Goal: Communication & Community: Answer question/provide support

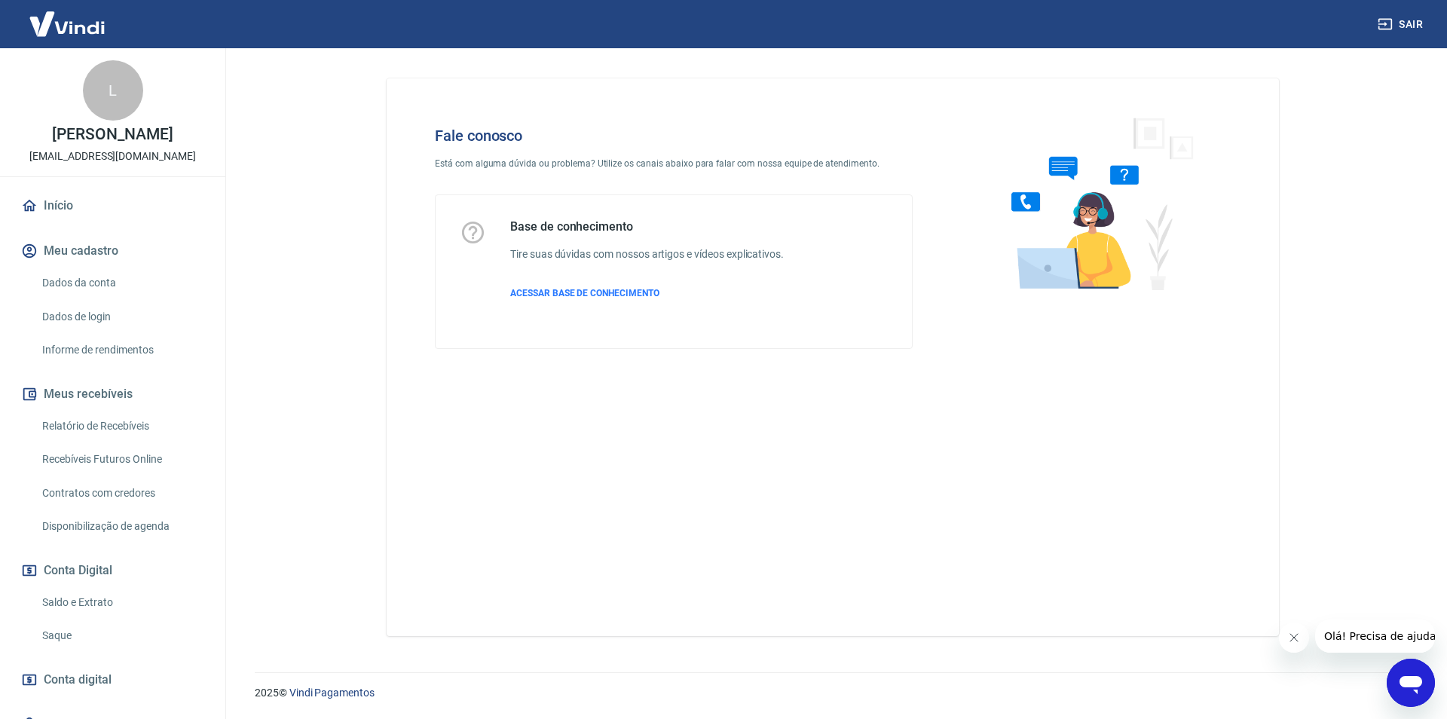
click at [1415, 678] on icon "Abrir janela de mensagens" at bounding box center [1410, 685] width 23 height 18
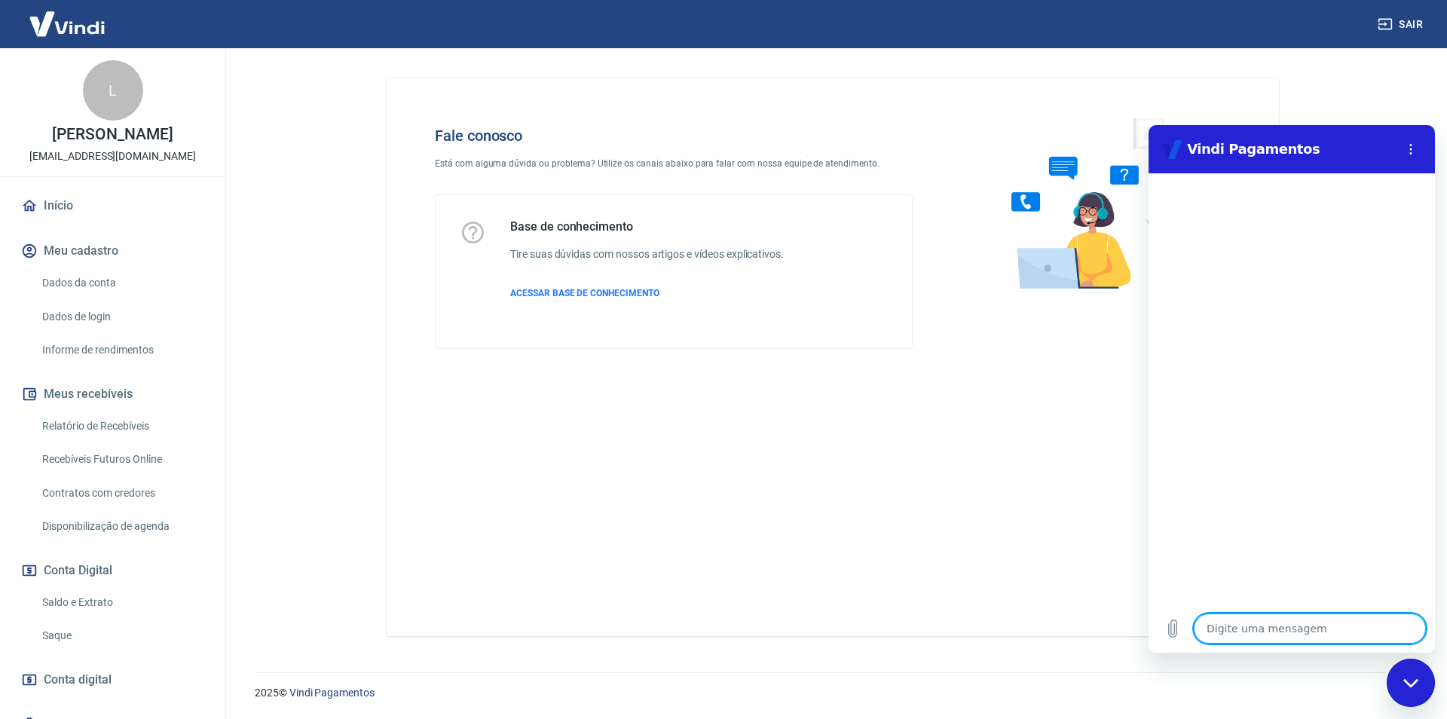
click at [1280, 616] on textarea at bounding box center [1310, 628] width 232 height 30
click at [1280, 621] on textarea at bounding box center [1310, 628] width 232 height 30
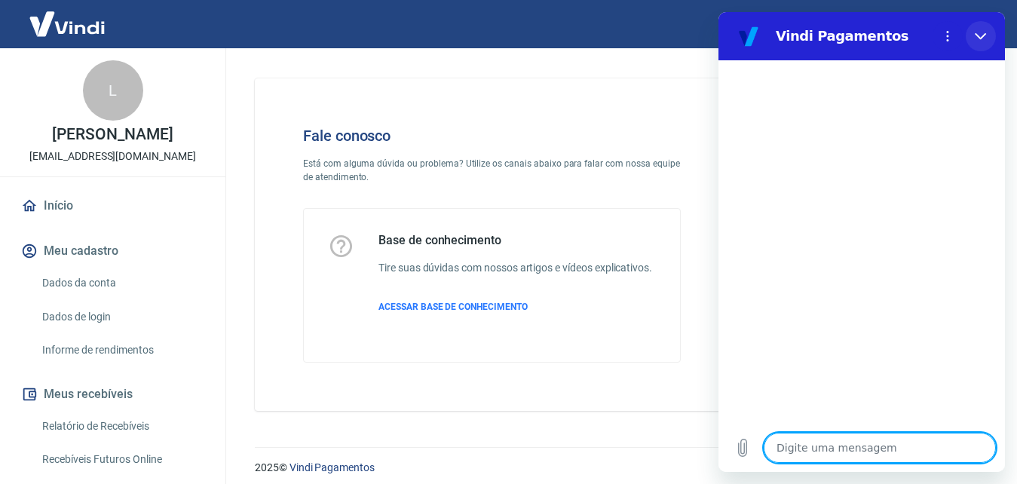
click at [975, 33] on icon "Fechar" at bounding box center [980, 36] width 12 height 12
type textarea "x"
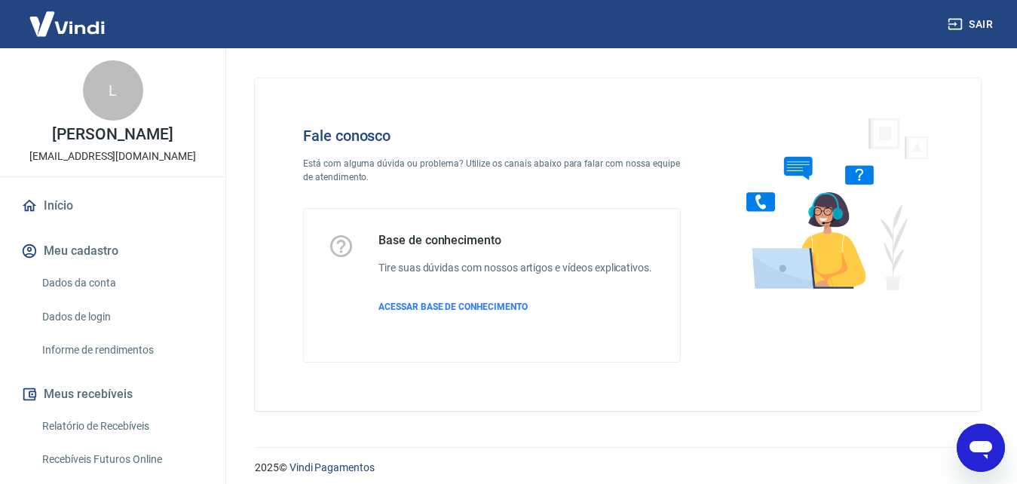
click at [44, 32] on img at bounding box center [67, 24] width 98 height 46
click at [971, 443] on icon "Abrir janela de mensagens" at bounding box center [980, 450] width 23 height 18
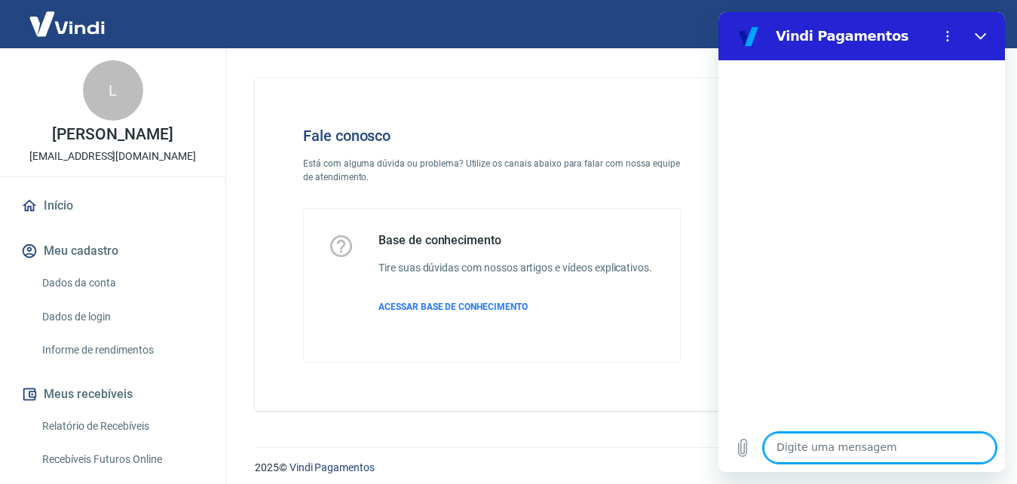
click at [864, 448] on textarea at bounding box center [879, 448] width 232 height 30
type textarea "O"
type textarea "x"
type textarea "Ol"
type textarea "x"
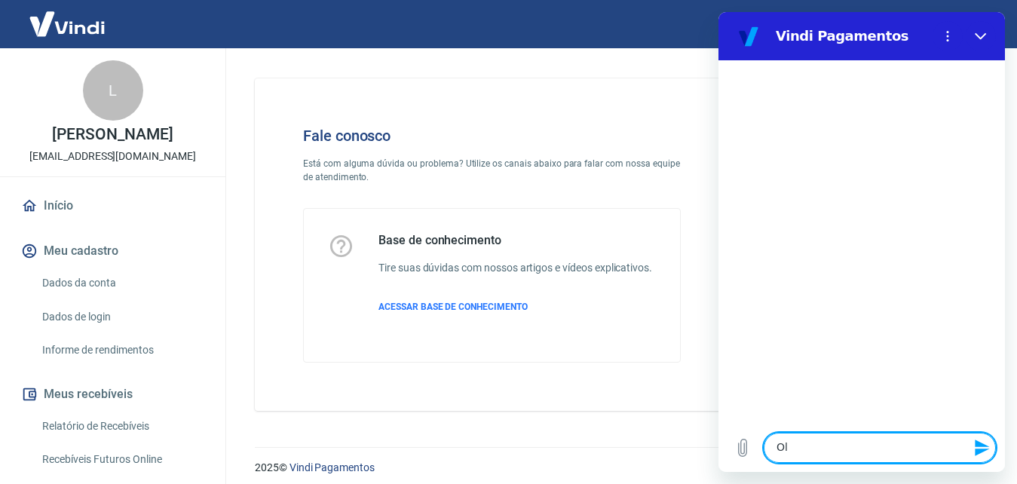
type textarea "Olá"
type textarea "x"
type textarea "Olá,"
type textarea "x"
type textarea "Olá,"
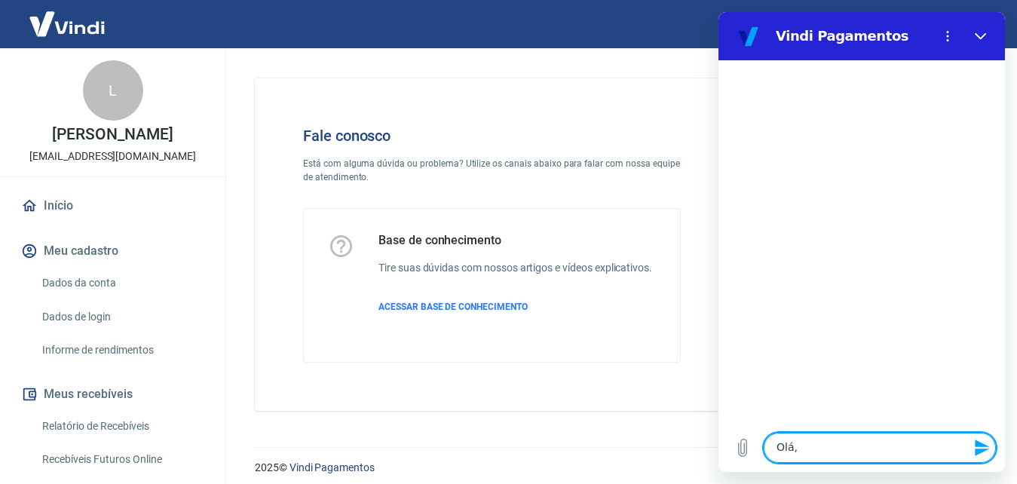
type textarea "x"
type textarea "Olá, b"
type textarea "x"
type textarea "Olá, bo"
type textarea "x"
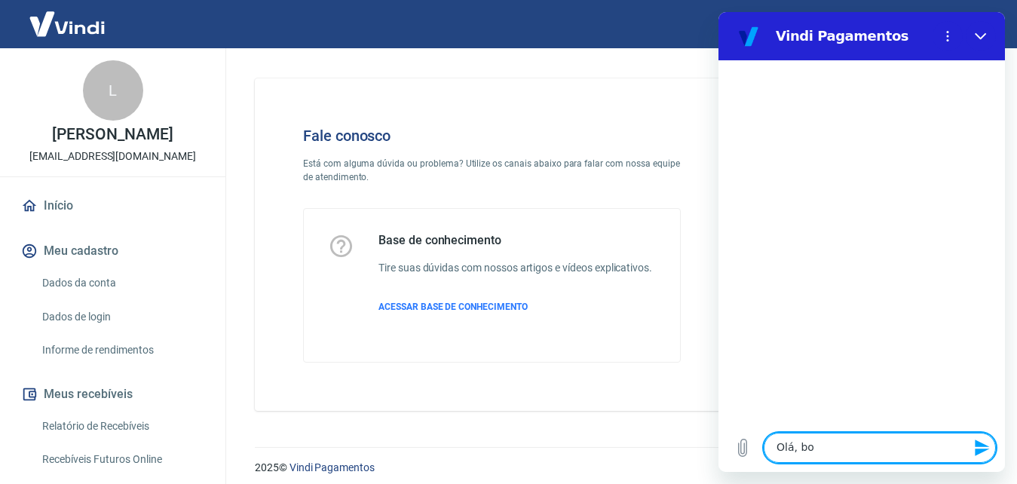
type textarea "Olá, bom"
type textarea "x"
type textarea "Olá, bom"
type textarea "x"
type textarea "Olá, bom d"
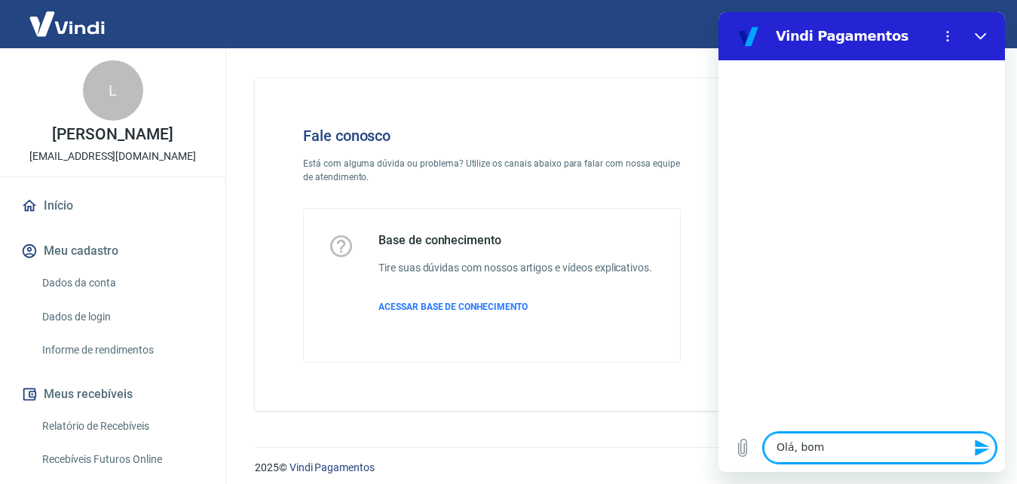
type textarea "x"
type textarea "Olá, bom di"
type textarea "x"
type textarea "Olá, bom dia"
type textarea "x"
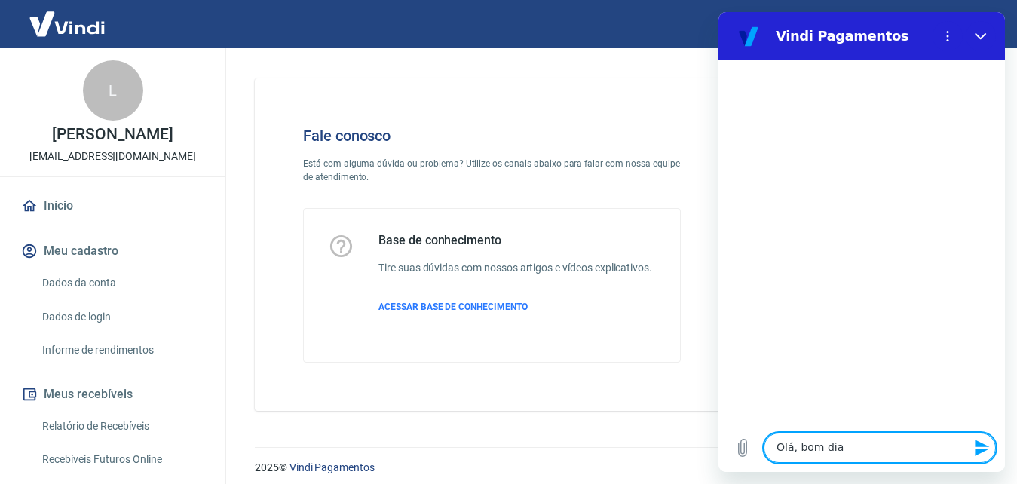
type textarea "Olá, bom dia!"
type textarea "x"
type textarea "Olá, bom dia!"
type textarea "x"
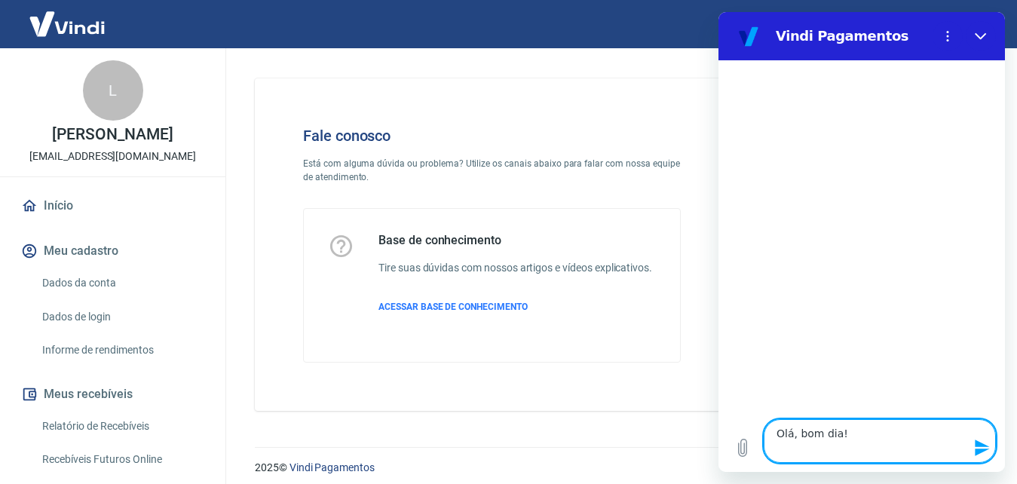
type textarea "Olá, bom dia!"
type textarea "x"
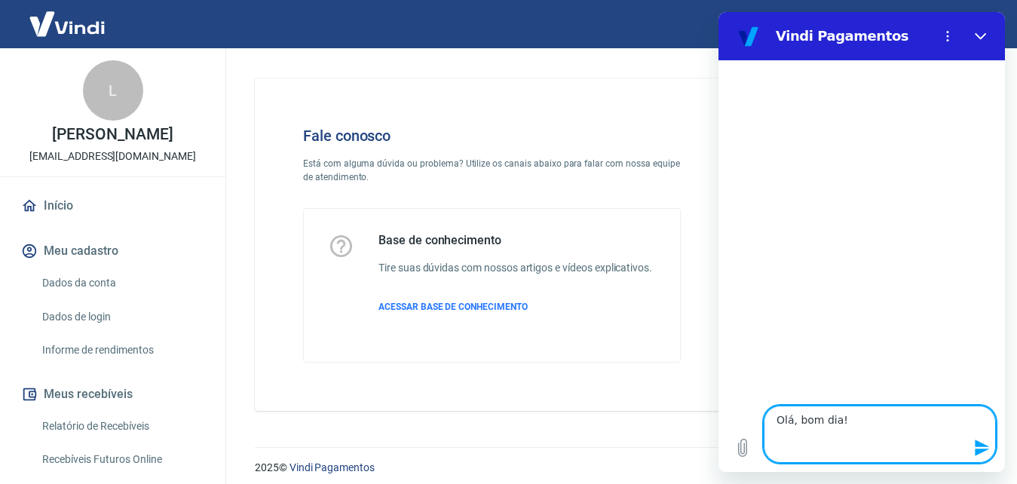
type textarea "Olá, bom dia! C"
type textarea "x"
type textarea "Olá, bom dia! Cl"
type textarea "x"
type textarea "Olá, bom dia! Cli"
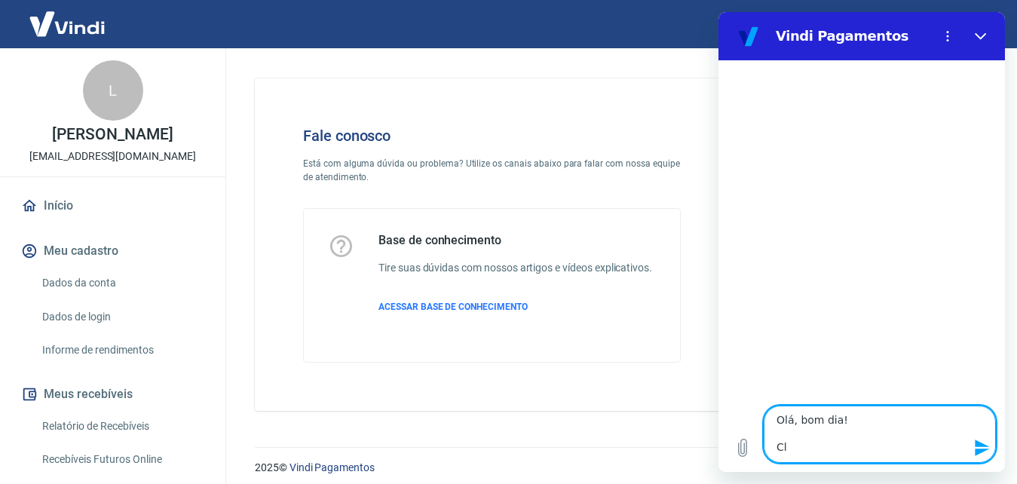
type textarea "x"
type textarea "Olá, bom dia! Clie"
type textarea "x"
type textarea "Olá, bom dia! [GEOGRAPHIC_DATA]"
type textarea "x"
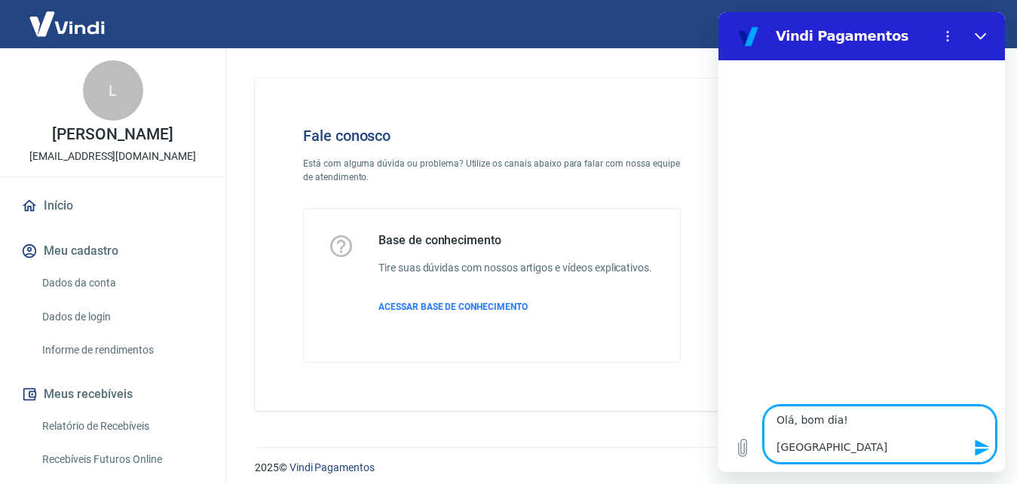
type textarea "Olá, bom dia! Client"
type textarea "x"
type textarea "Olá, bom dia! Cliente"
type textarea "x"
type textarea "Olá, bom dia! Cliente"
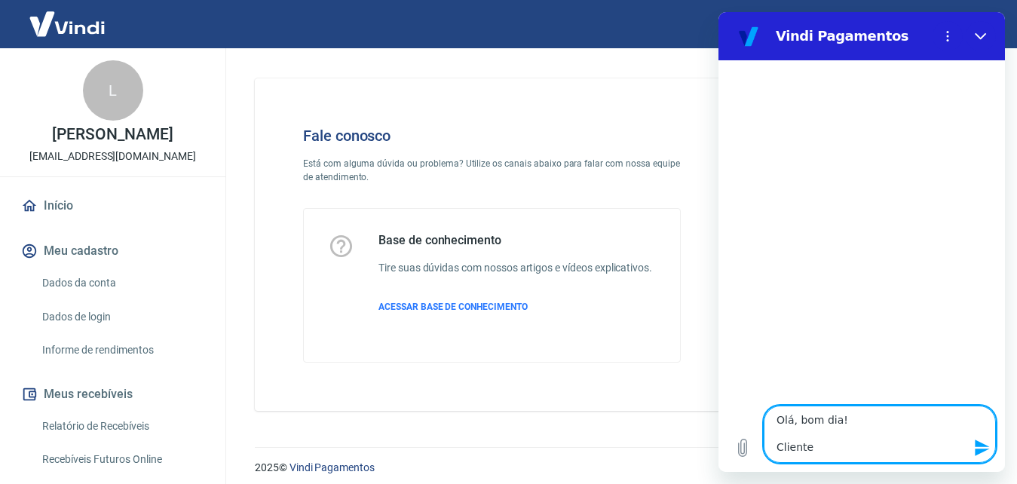
type textarea "x"
type textarea "Olá, bom dia! Cliente r"
type textarea "x"
type textarea "Olá, bom dia! Cliente re"
type textarea "x"
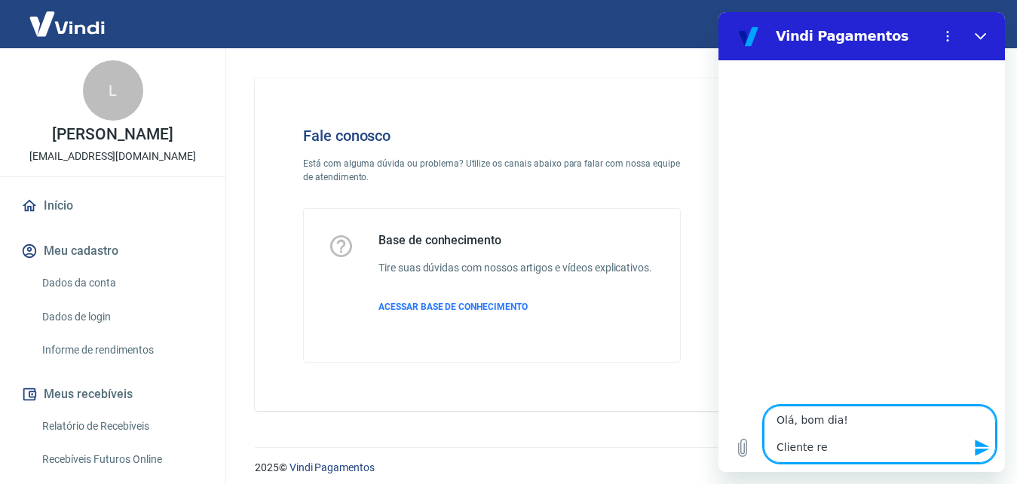
type textarea "Olá, bom dia! Cliente rea"
type textarea "x"
type textarea "Olá, bom dia! Cliente real"
type textarea "x"
type textarea "Olá, bom dia! Cliente reali"
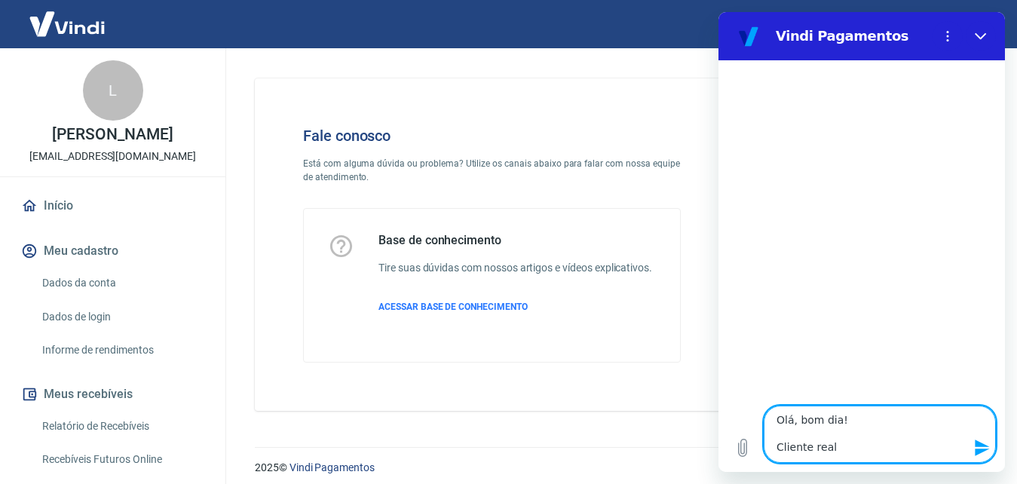
type textarea "x"
type textarea "Olá, bom dia! Cliente realiz"
type textarea "x"
type textarea "Olá, bom dia! Cliente realizo"
type textarea "x"
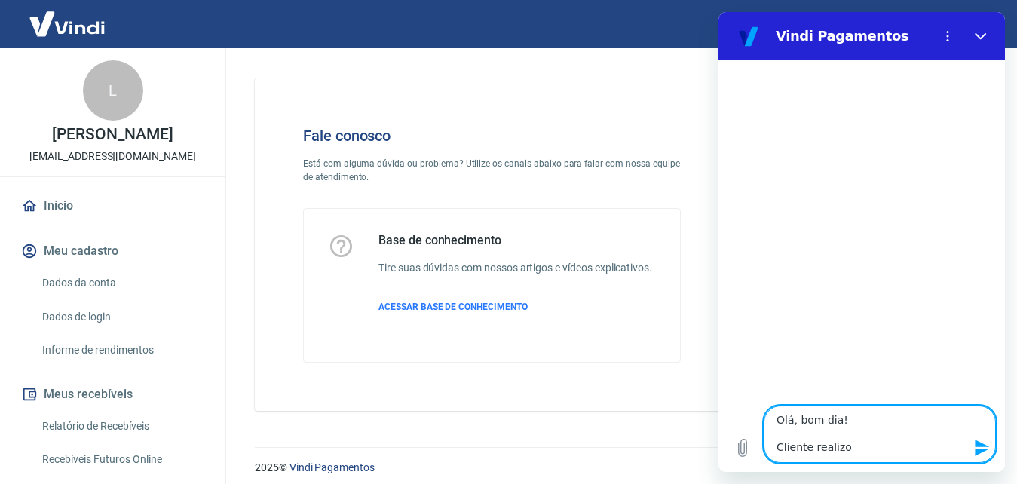
type textarea "Olá, bom dia! Cliente realizou"
type textarea "x"
type textarea "Olá, bom dia! Cliente realizou"
type textarea "x"
type textarea "Olá, bom dia! Cliente realizou u"
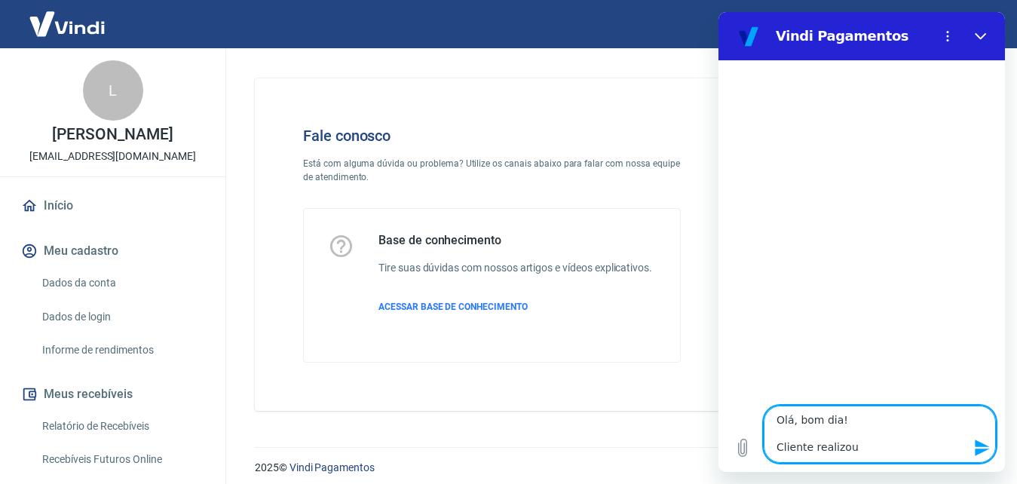
type textarea "x"
type textarea "Olá, bom dia! Cliente realizou um"
type textarea "x"
type textarea "Olá, bom dia! Cliente realizou uma"
type textarea "x"
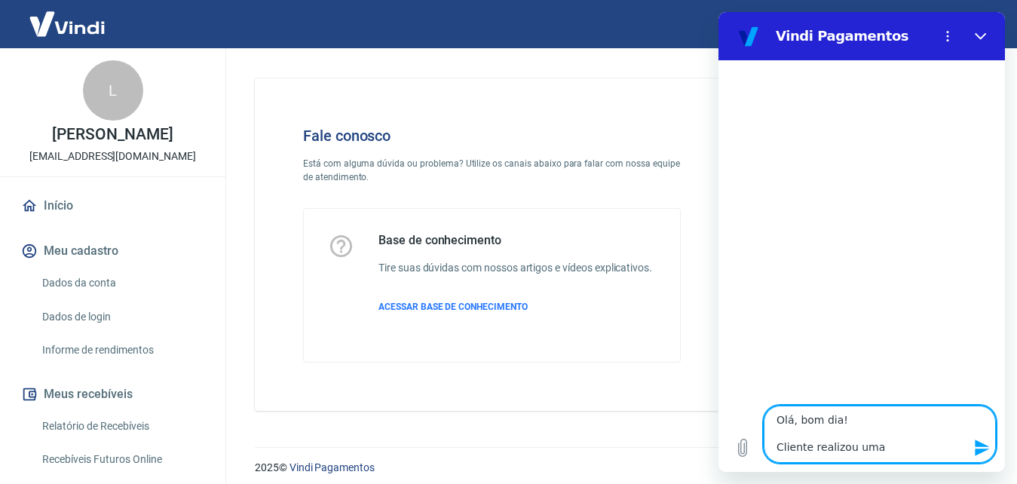
type textarea "Olá, bom dia! Cliente realizou uma"
type textarea "x"
type textarea "Olá, bom dia! Cliente realizou uma c"
type textarea "x"
type textarea "Olá, bom dia! Cliente realizou uma co"
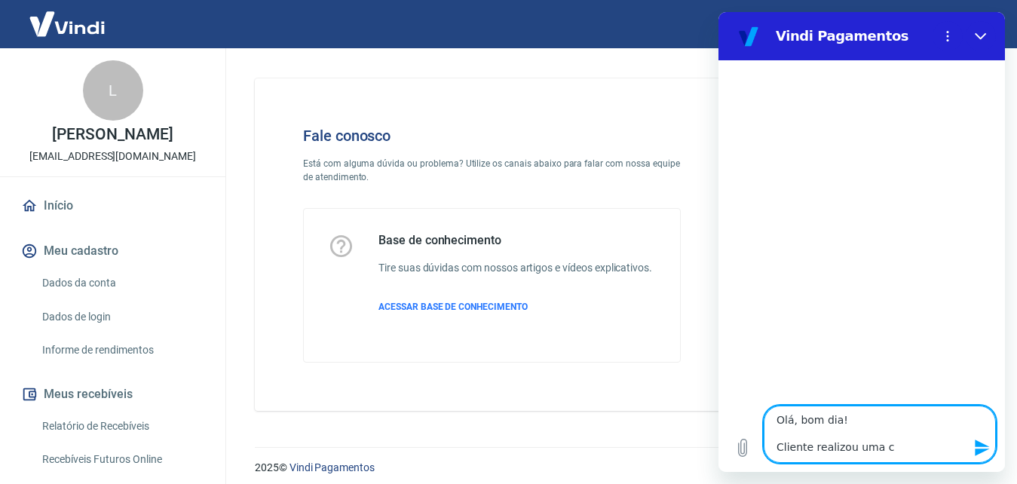
type textarea "x"
type textarea "Olá, bom dia! Cliente realizou uma com"
type textarea "x"
type textarea "Olá, bom dia! Cliente realizou uma comp"
type textarea "x"
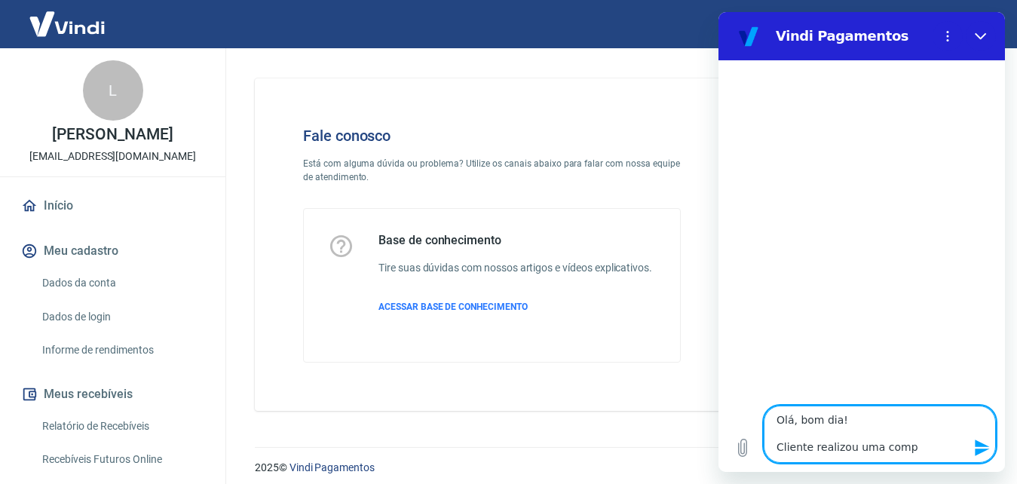
type textarea "Olá, bom dia! Cliente realizou uma compr"
type textarea "x"
type textarea "Olá, bom dia! Cliente realizou uma compra"
type textarea "x"
type textarea "Olá, bom dia! Cliente realizou uma compra"
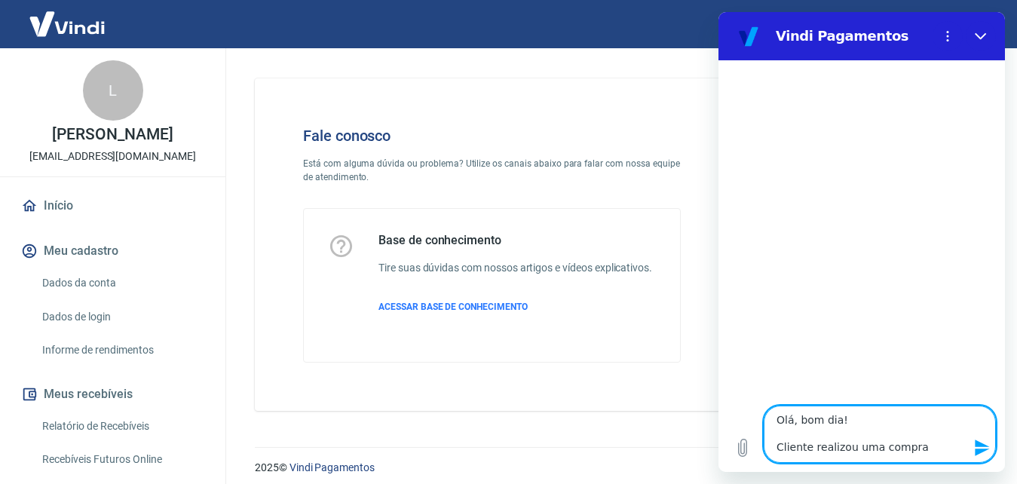
type textarea "x"
type textarea "Olá, bom dia! Cliente realizou uma compra a"
type textarea "x"
type textarea "Olá, bom dia! Cliente realizou uma compra a"
type textarea "x"
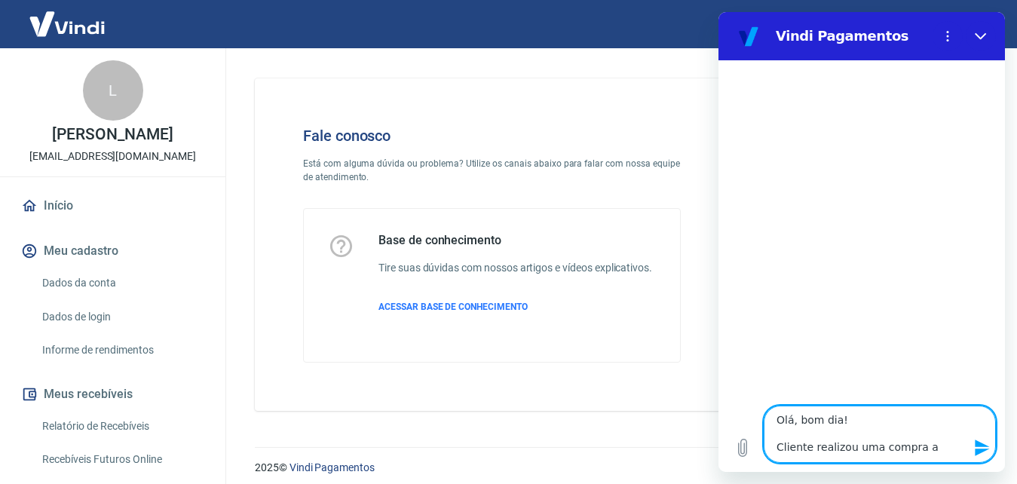
type textarea "Olá, bom dia! Cliente realizou uma compra a"
type textarea "x"
type textarea "Olá, bom dia! Cliente realizou uma compra"
type textarea "x"
type textarea "Olá, bom dia! Cliente realizou uma compra n"
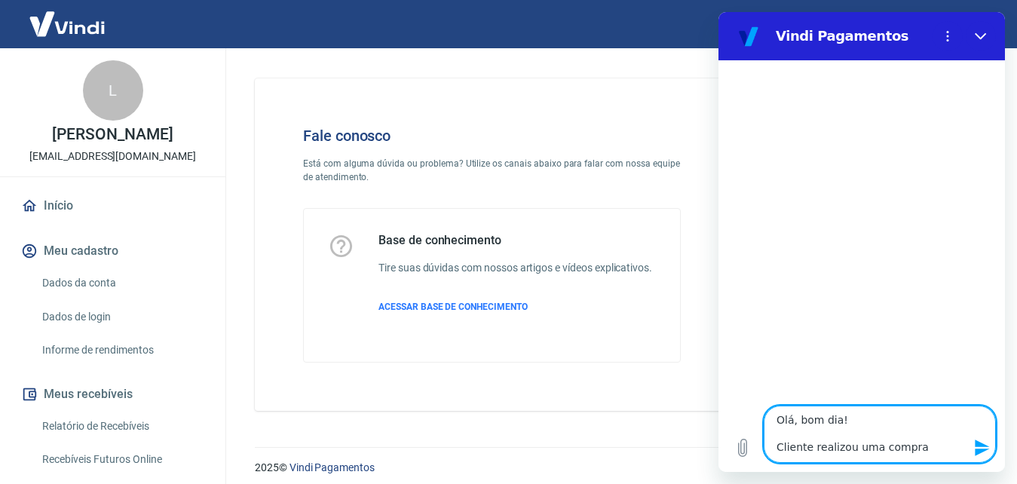
type textarea "x"
type textarea "Olá, bom dia! Cliente realizou uma compra na"
type textarea "x"
type textarea "Olá, bom dia! Cliente realizou uma compra na"
type textarea "x"
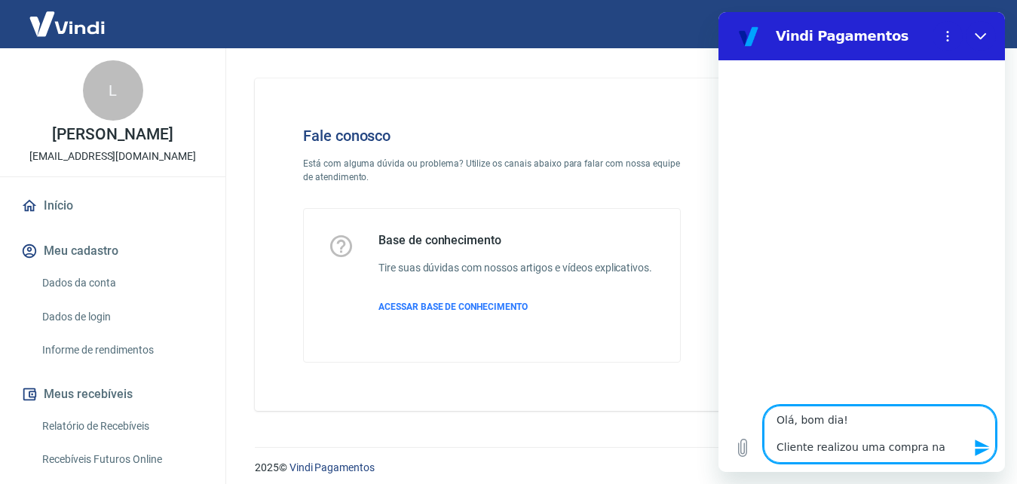
type textarea "Olá, bom dia! Cliente realizou uma compra na d"
type textarea "x"
type textarea "Olá, bom dia! Cliente realizou uma compra na da"
type textarea "x"
type textarea "Olá, bom dia! Cliente realizou uma compra na dat"
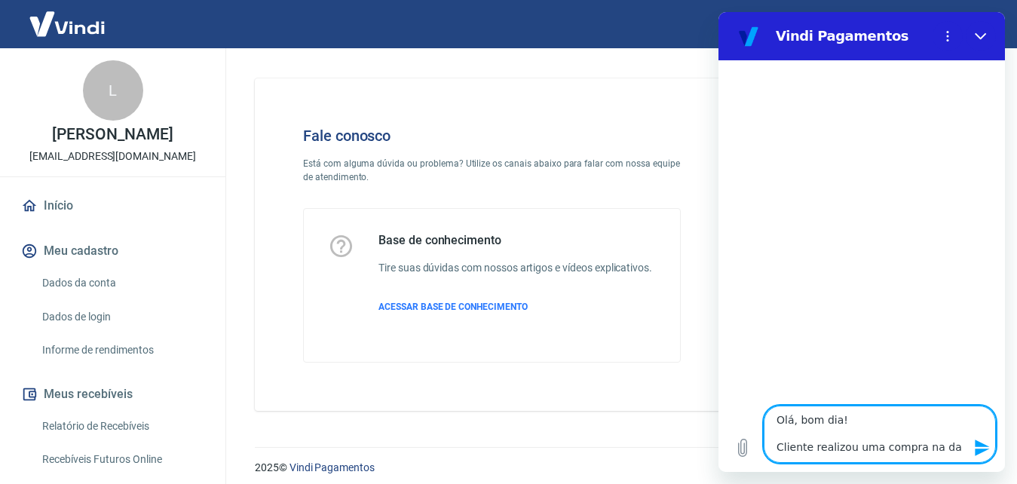
type textarea "x"
type textarea "Olá, bom dia! Cliente realizou uma compra na data"
type textarea "x"
type textarea "Olá, bom dia! Cliente realizou uma compra na data"
type textarea "x"
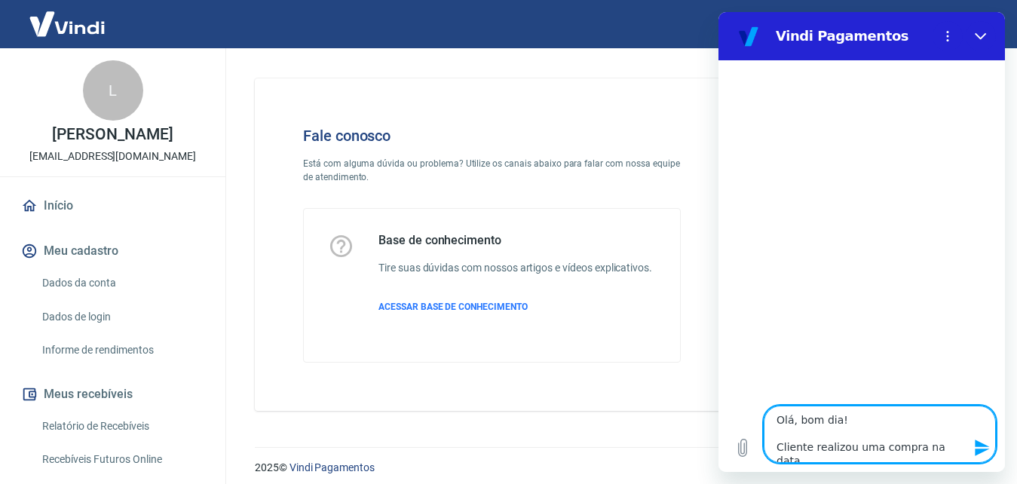
type textarea "Olá, bom dia! Cliente realizou uma compra na data d"
type textarea "x"
type textarea "Olá, bom dia! Cliente realizou uma compra na data"
type textarea "x"
type textarea "Olá, bom dia! Cliente realizou uma compra na data 2"
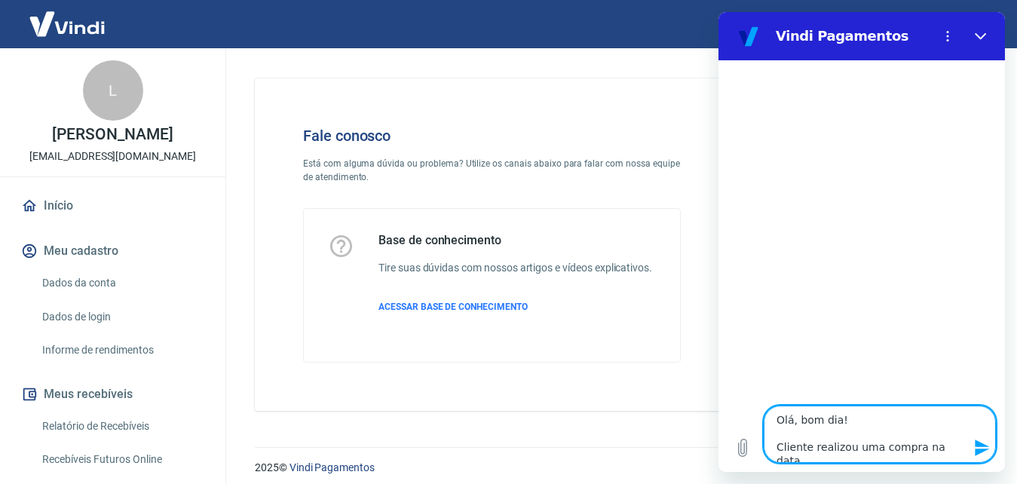
type textarea "x"
type textarea "Olá, bom dia! Cliente realizou uma compra na data 20"
type textarea "x"
type textarea "Olá, bom dia! Cliente realizou uma compra na data 20/"
type textarea "x"
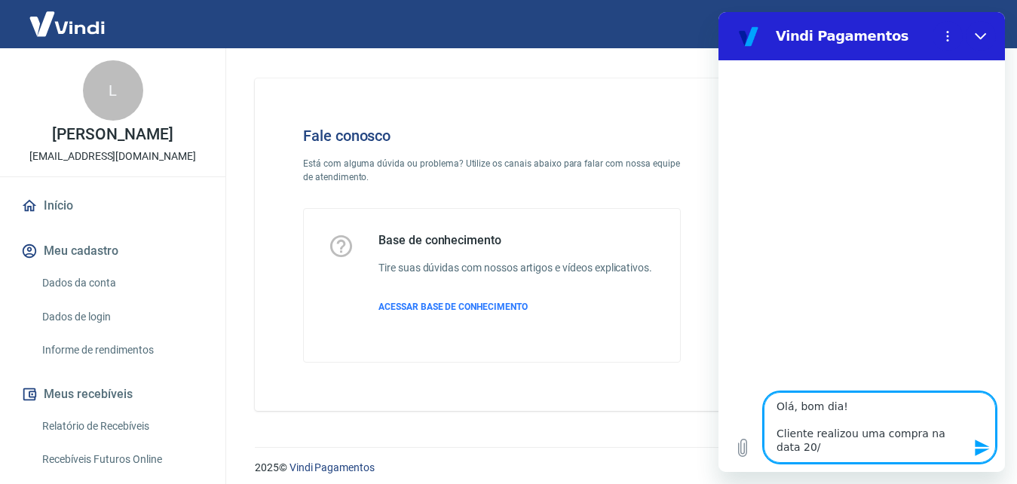
type textarea "Olá, bom dia! Cliente realizou uma compra na data 20/0"
type textarea "x"
type textarea "Olá, bom dia! Cliente realizou uma compra na data 20/08"
type textarea "x"
type textarea "Olá, bom dia! Cliente realizou uma compra na data 20/08"
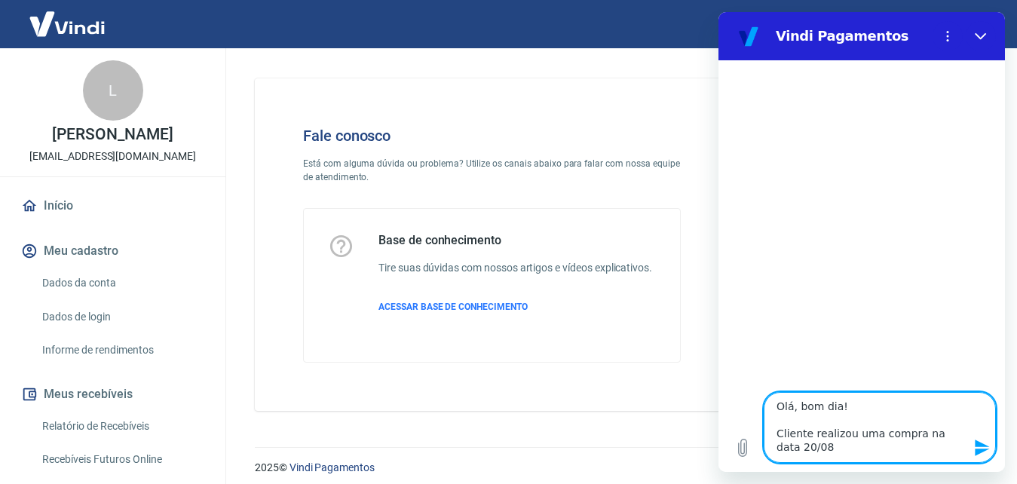
type textarea "x"
type textarea "Olá, bom dia! Cliente realizou uma compra na data 20/08 á"
type textarea "x"
type textarea "Olá, bom dia! Cliente realizou uma compra na data 20/08 ás"
type textarea "x"
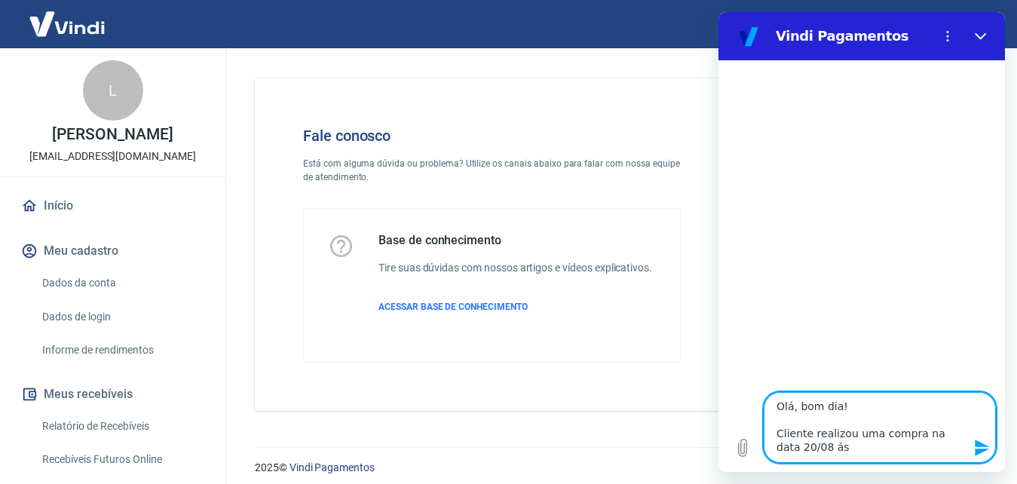
type textarea "Olá, bom dia! Cliente realizou uma compra na data 20/08 á"
type textarea "x"
type textarea "Olá, bom dia! Cliente realizou uma compra na data 20/08"
type textarea "x"
type textarea "Olá, bom dia! Cliente realizou uma compra na data 20/08 223808415"
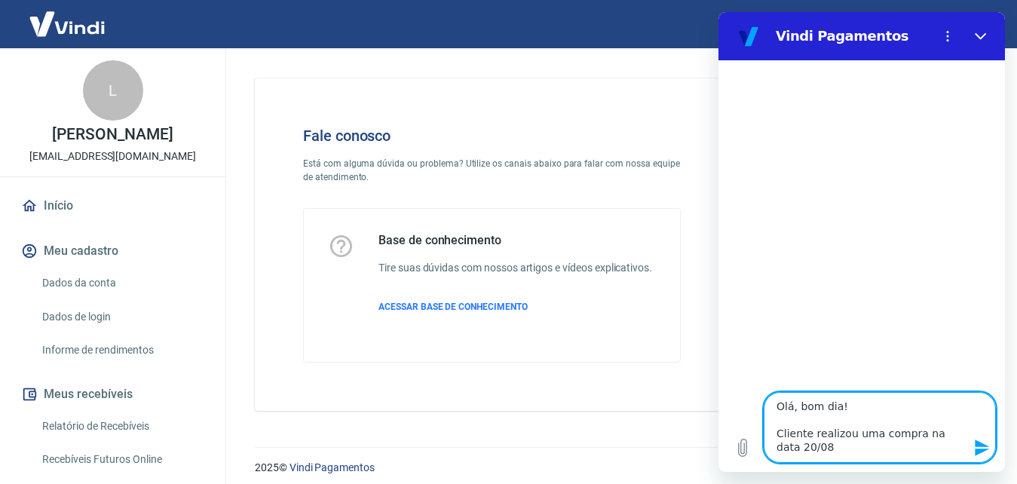
type textarea "x"
click at [804, 455] on textarea "Olá, bom dia! Cliente realizou uma compra na data 20/08 223808415" at bounding box center [879, 427] width 232 height 71
type textarea "Olá, bom dia! Cliente realizou uma compra na data 20/08 223808415"
type textarea "x"
type textarea "Olá, bom dia! Cliente realizou uma compra na data 20/08 t 223808415"
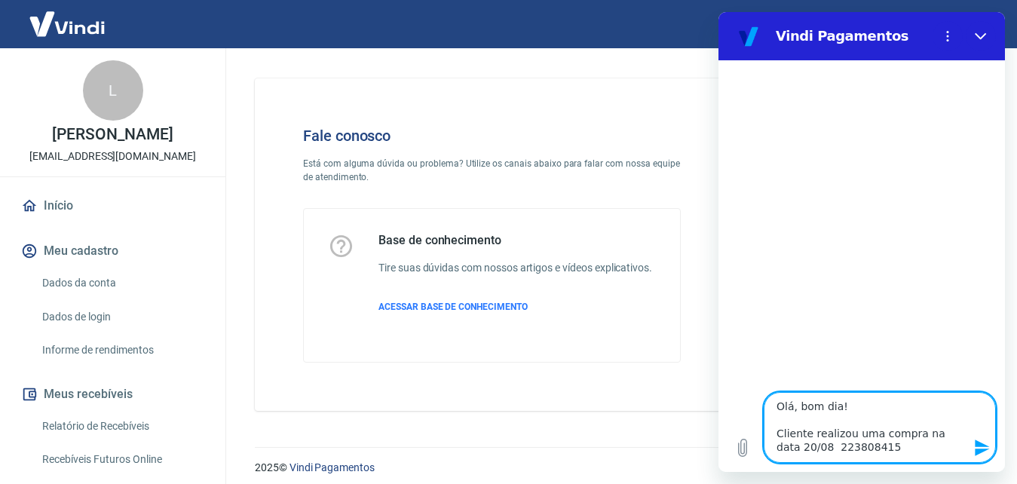
type textarea "x"
type textarea "Olá, bom dia! Cliente realizou uma compra na data 20/08 tr 223808415"
type textarea "x"
type textarea "Olá, bom dia! Cliente realizou uma compra na data 20/08 tra 223808415"
type textarea "x"
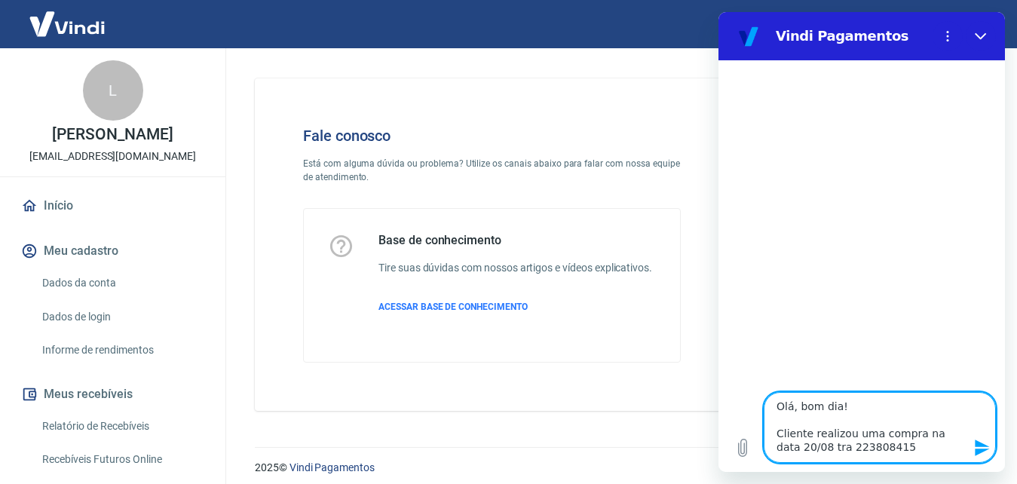
type textarea "Olá, bom dia! Cliente realizou uma compra na data 20/08 tran 223808415"
type textarea "x"
type textarea "Olá, bom dia! Cliente realizou uma compra na data 20/08 trans 223808415"
type textarea "x"
type textarea "Olá, bom dia! Cliente realizou uma compra na data 20/08 transa 223808415"
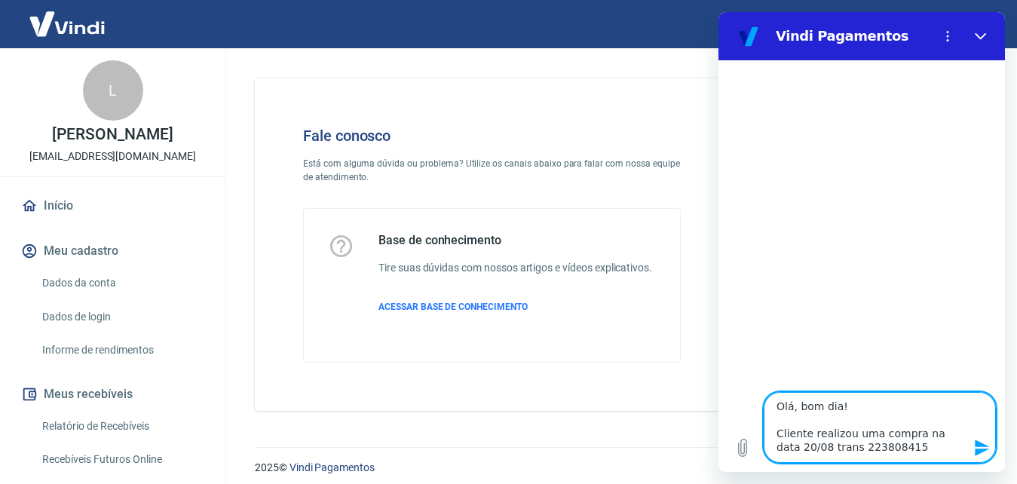
type textarea "x"
type textarea "Olá, bom dia! Cliente realizou uma compra na data 20/08 transaç 223808415"
type textarea "x"
type textarea "Olá, bom dia! Cliente realizou uma compra na data 20/08 transaçã 223808415"
type textarea "x"
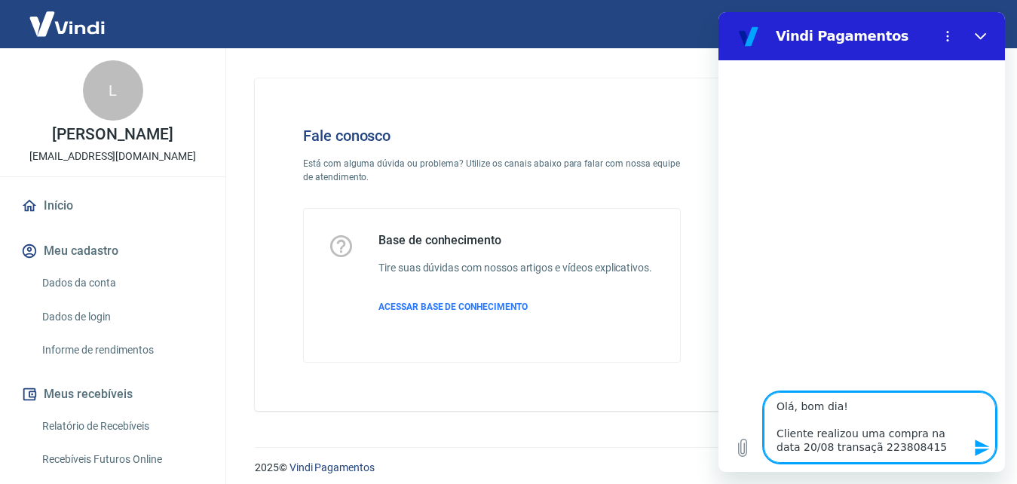
type textarea "Olá, bom dia! Cliente realizou uma compra na data 20/08 transação 223808415"
type textarea "x"
click at [919, 447] on textarea "Olá, bom dia! Cliente realizou uma compra na data 20/08 transação 223808415" at bounding box center [879, 427] width 232 height 71
type textarea "Olá, bom dia! Cliente realizou uma compra na data 20/08 transação 223808415,"
type textarea "x"
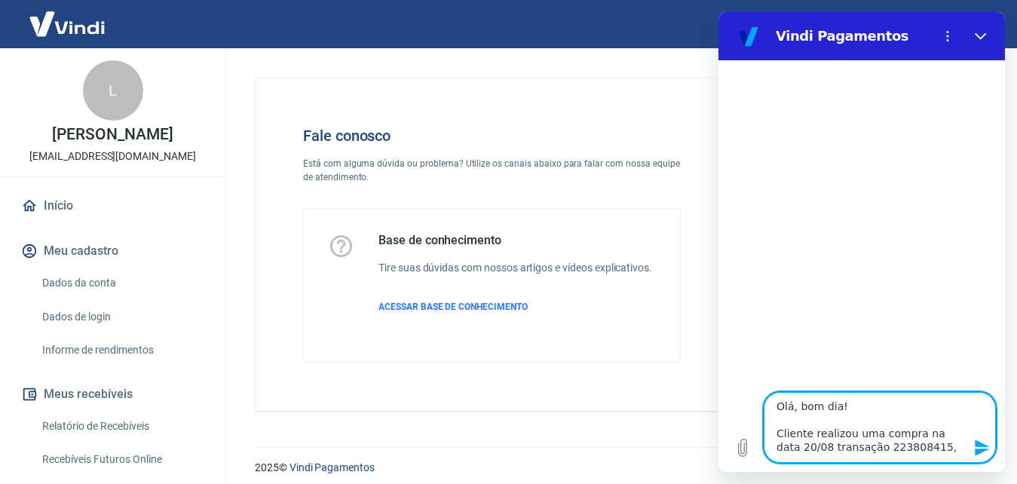
type textarea "Olá, bom dia! Cliente realizou uma compra na data 20/08 transação 223808415,"
type textarea "x"
type textarea "Olá, bom dia! Cliente realizou uma compra na data 20/08 transação 223808415, e"
type textarea "x"
type textarea "Olá, bom dia! Cliente realizou uma compra na data 20/08 transação 223808415, en"
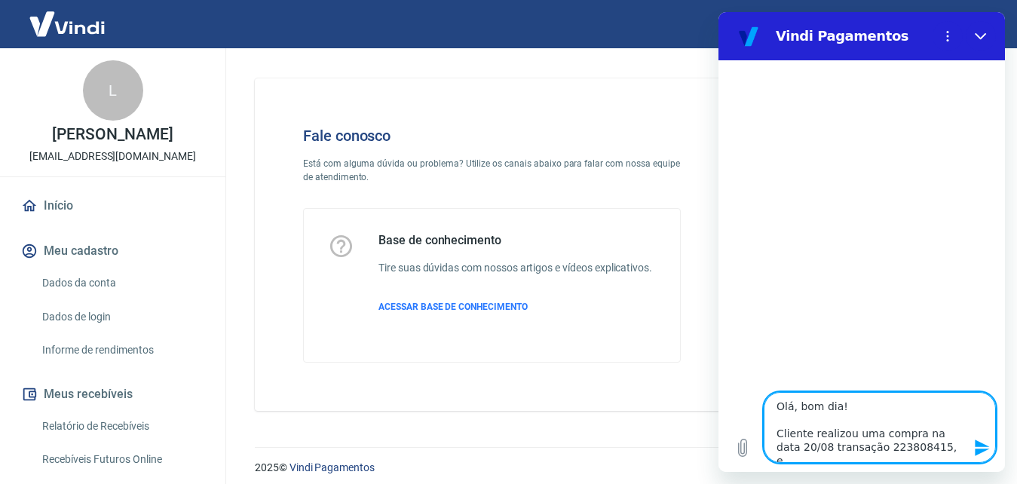
type textarea "x"
type textarea "Olá, bom dia! Cliente realizou uma compra na data 20/08 transação 223808415, env"
type textarea "x"
type textarea "Olá, bom dia! Cliente realizou uma compra na data 20/08 transação 223808415, en…"
type textarea "x"
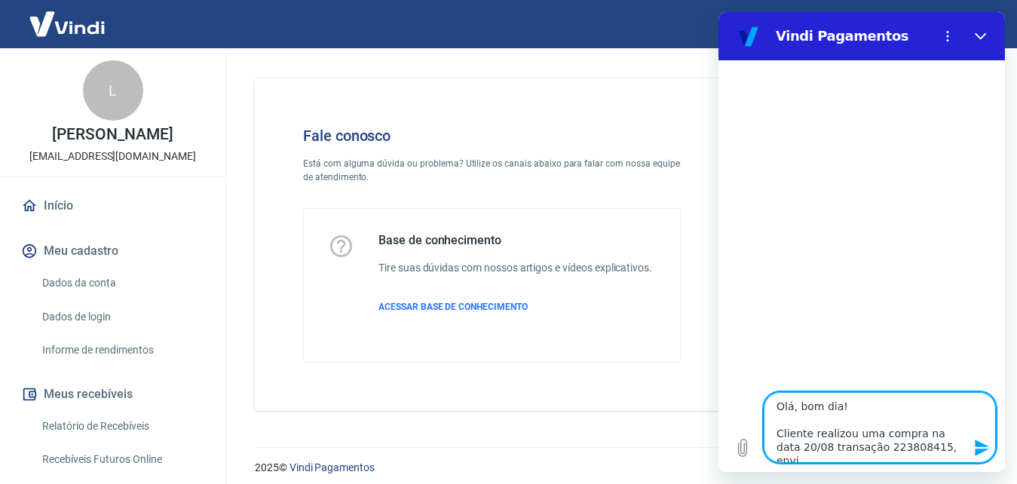
type textarea "Olá, bom dia! Cliente realizou uma compra na data 20/08 transação 223808415, en…"
type textarea "x"
type textarea "Olá, bom dia! Cliente realizou uma compra na data 20/08 transação 223808415, en…"
type textarea "x"
type textarea "Olá, bom dia! Cliente realizou uma compra na data 20/08 transação 223808415, en…"
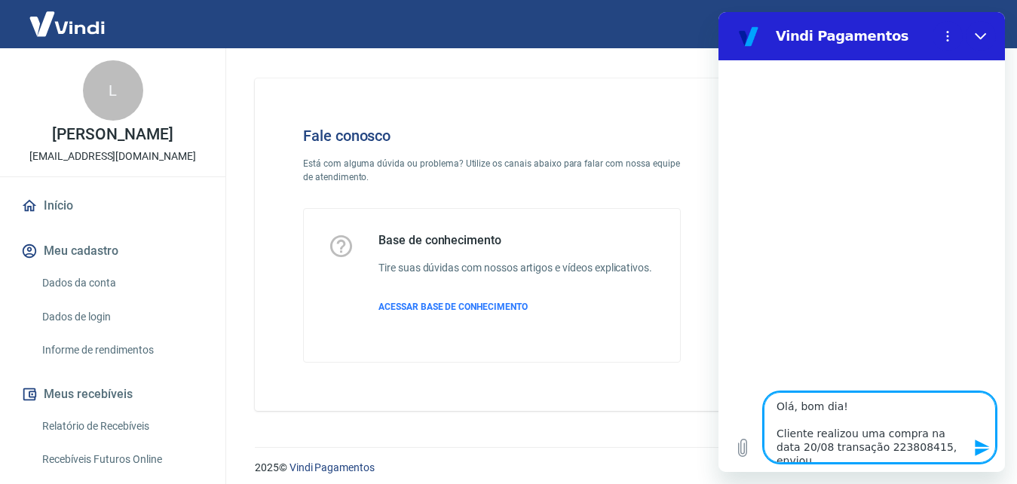
type textarea "x"
type textarea "Olá, bom dia! Cliente realizou uma compra na data 20/08 transação 223808415, en…"
type textarea "x"
type textarea "Olá, bom dia! Cliente realizou uma compra na data 20/08 transação 223808415, en…"
type textarea "x"
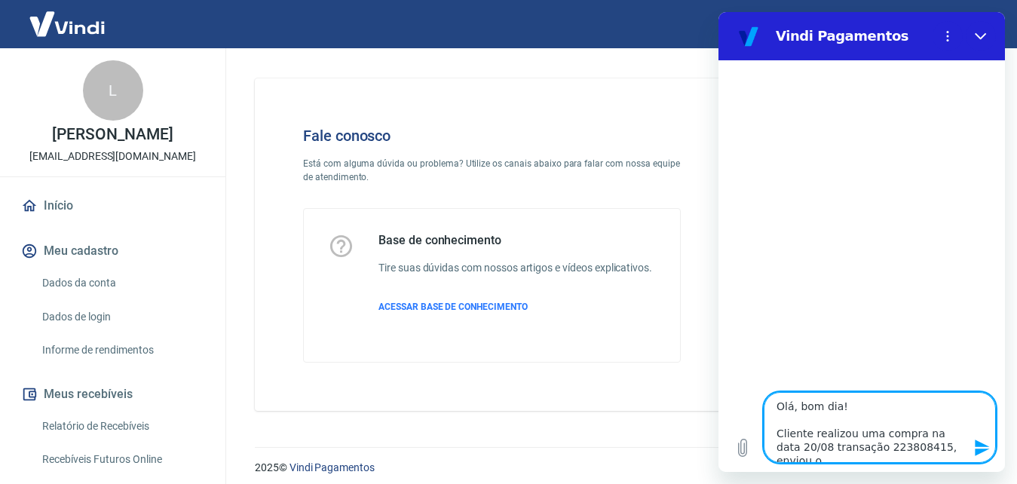
type textarea "Olá, bom dia! Cliente realizou uma compra na data 20/08 transação 223808415, en…"
type textarea "x"
type textarea "Olá, bom dia! Cliente realizou uma compra na data 20/08 transação 223808415, en…"
type textarea "x"
type textarea "Olá, bom dia! Cliente realizou uma compra na data 20/08 transação 223808415, en…"
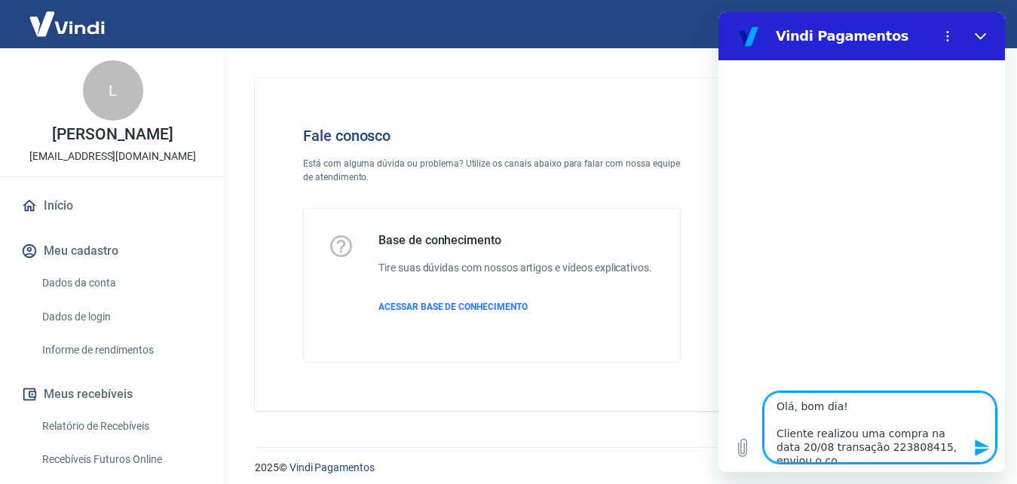
type textarea "x"
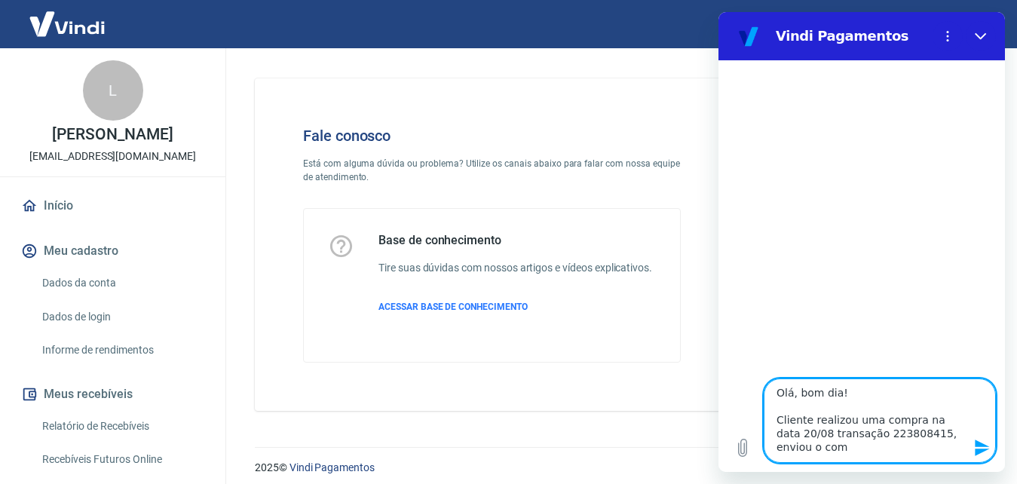
type textarea "Olá, bom dia! Cliente realizou uma compra na data 20/08 transação 223808415, en…"
type textarea "x"
type textarea "Olá, bom dia! Cliente realizou uma compra na data 20/08 transação 223808415, en…"
type textarea "x"
type textarea "Olá, bom dia! Cliente realizou uma compra na data 20/08 transação 223808415, en…"
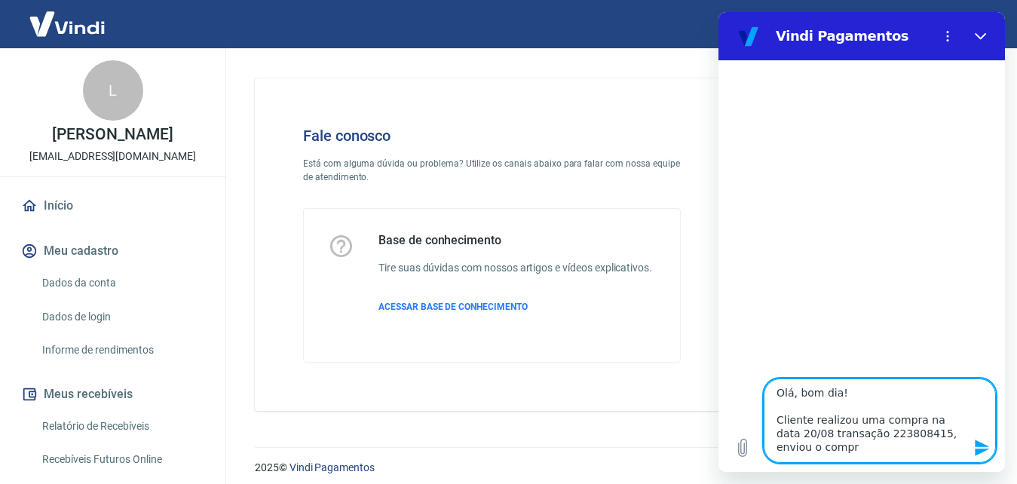
type textarea "x"
type textarea "Olá, bom dia! Cliente realizou uma compra na data 20/08 transação 223808415, en…"
type textarea "x"
type textarea "Olá, bom dia! Cliente realizou uma compra na data 20/08 transação 223808415, en…"
type textarea "x"
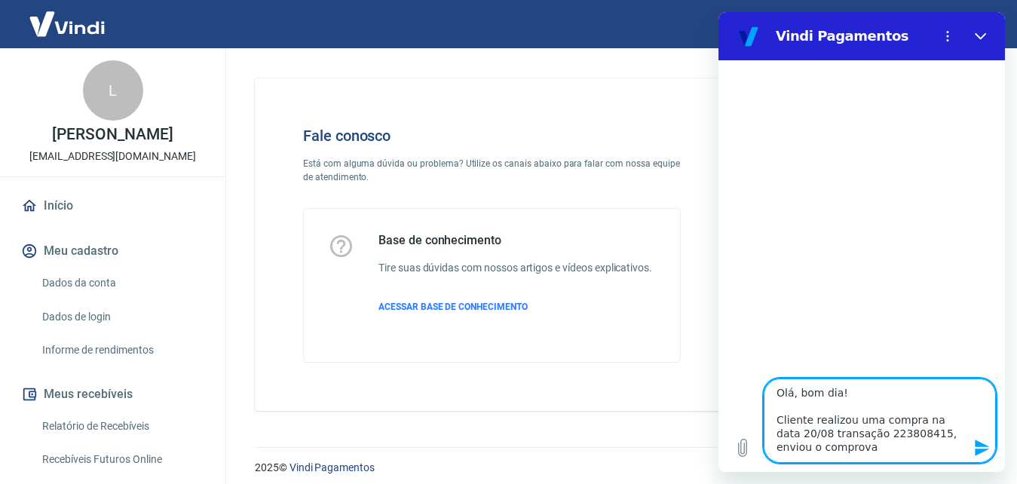
type textarea "Olá, bom dia! Cliente realizou uma compra na data 20/08 transação 223808415, en…"
type textarea "x"
type textarea "Olá, bom dia! Cliente realizou uma compra na data 20/08 transação 223808415, en…"
type textarea "x"
type textarea "Olá, bom dia! Cliente realizou uma compra na data 20/08 transação 223808415, en…"
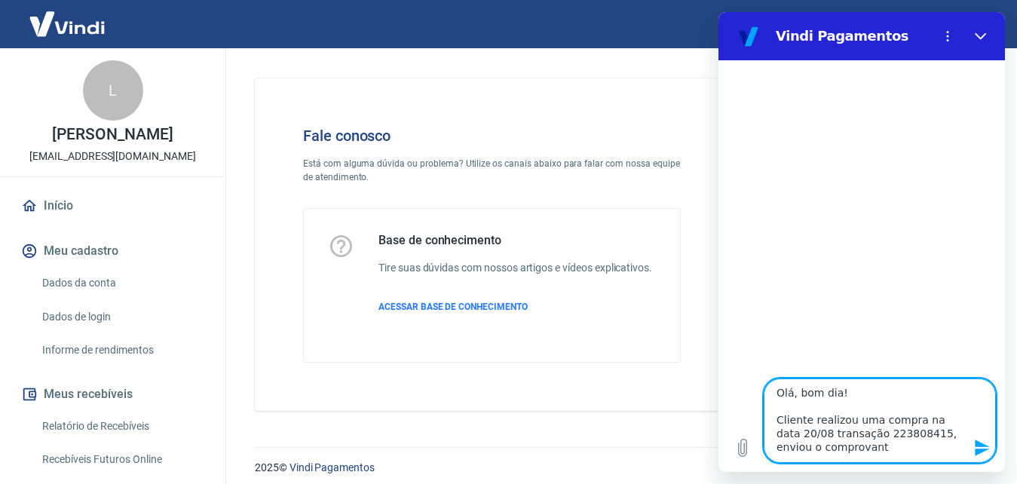
type textarea "x"
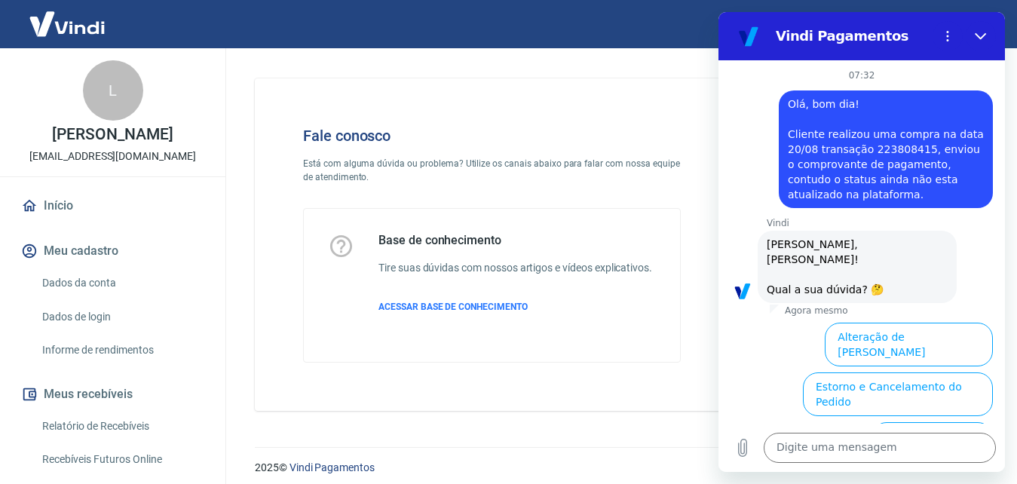
scroll to position [179, 0]
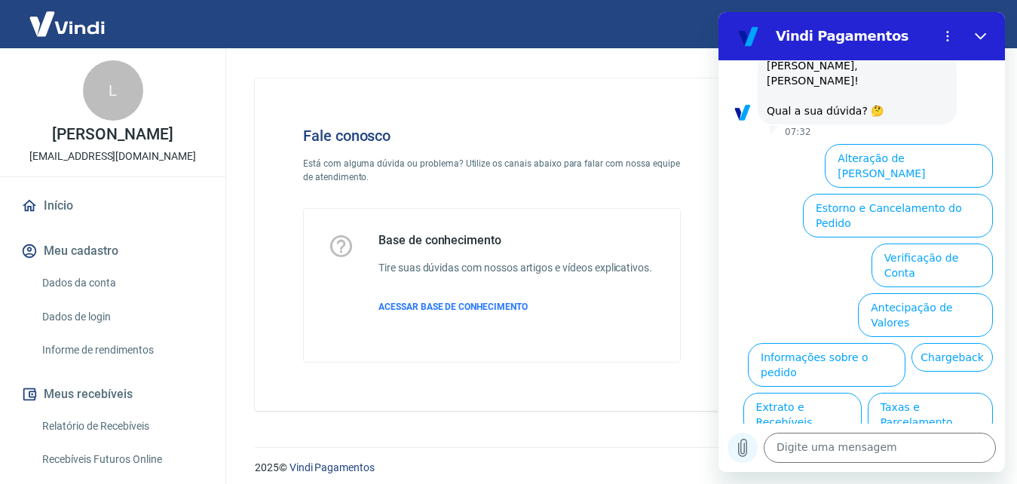
click at [740, 449] on icon "Carregar arquivo" at bounding box center [743, 447] width 8 height 17
click at [745, 445] on icon "Carregar arquivo" at bounding box center [743, 447] width 8 height 17
click at [905, 343] on button "Informações sobre o pedido" at bounding box center [827, 365] width 158 height 44
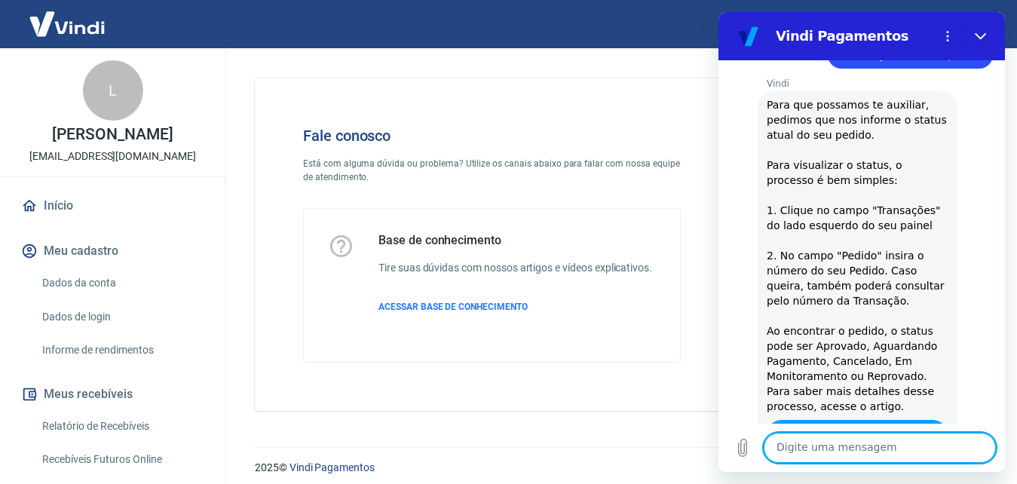
scroll to position [378, 0]
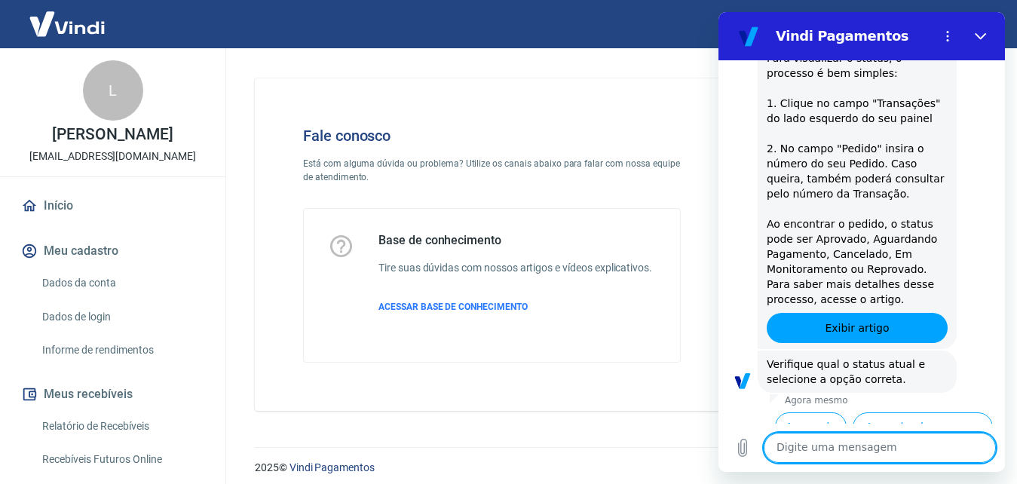
click at [926, 456] on textarea at bounding box center [879, 448] width 232 height 30
click at [892, 412] on button "Aguardando Pagamento" at bounding box center [922, 434] width 140 height 44
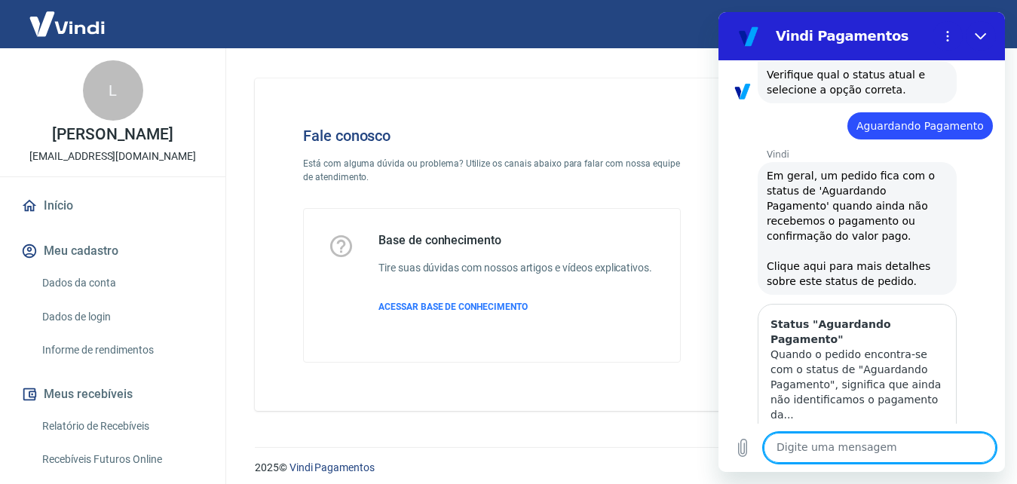
scroll to position [804, 0]
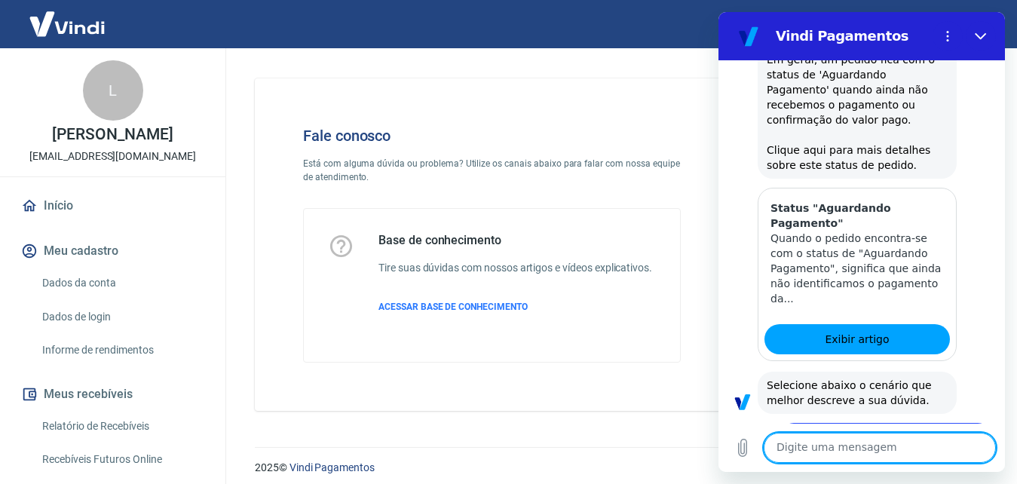
scroll to position [890, 0]
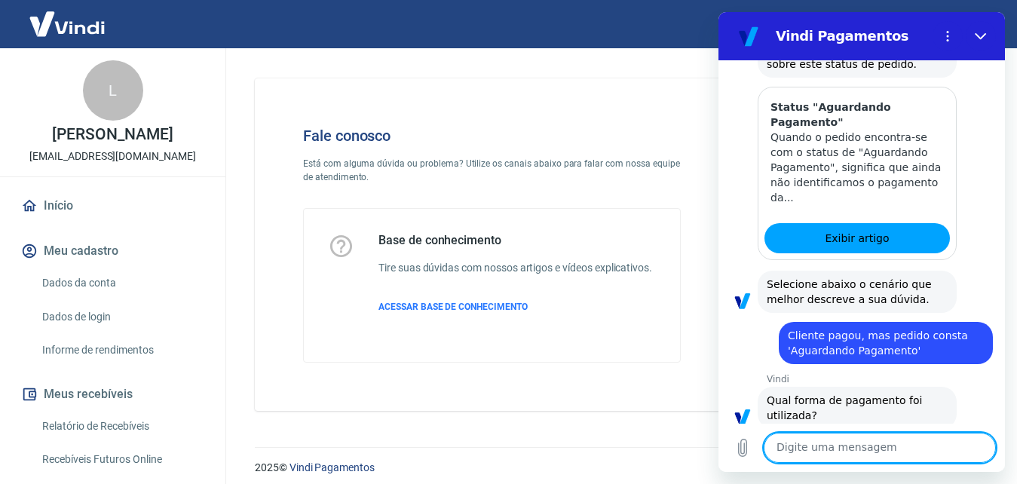
scroll to position [922, 0]
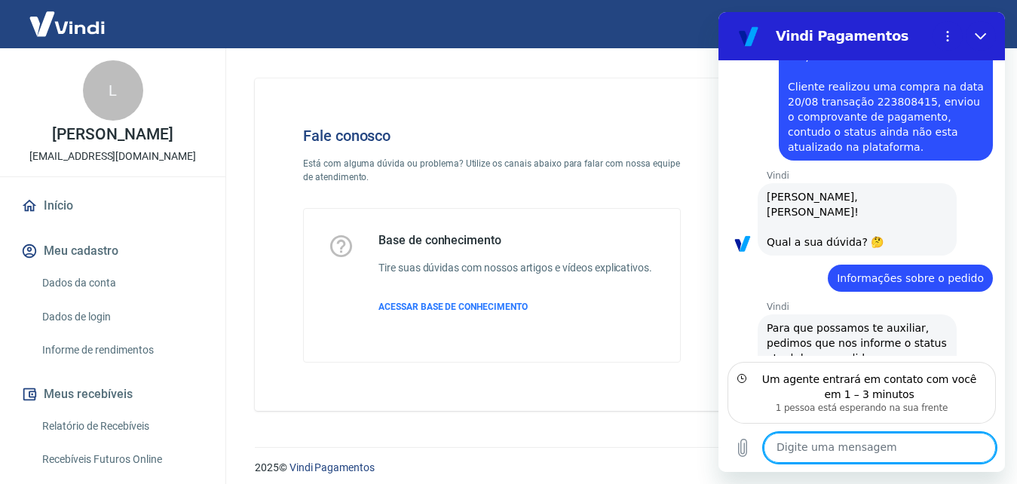
scroll to position [0, 0]
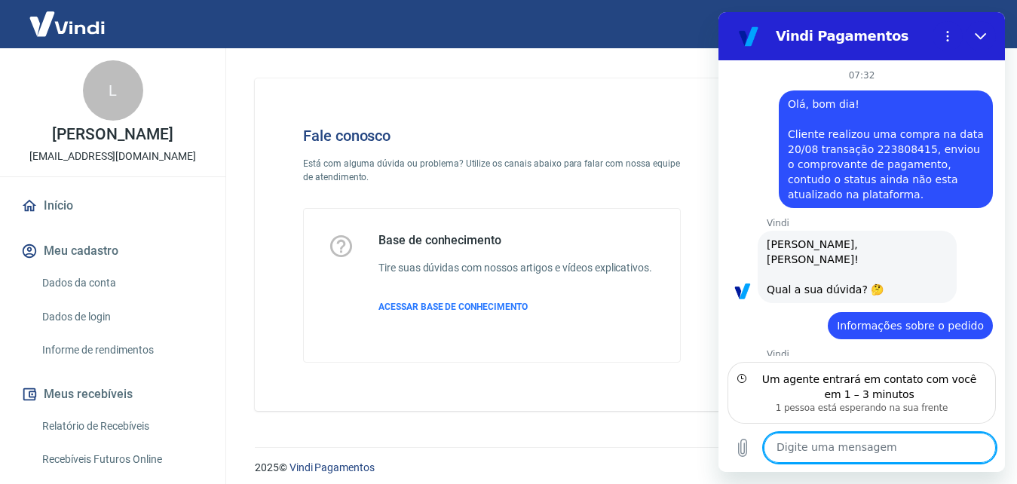
click at [899, 130] on span "Olá, bom dia! Cliente realizou uma compra na data 20/08 transação 223808415, en…" at bounding box center [887, 149] width 199 height 102
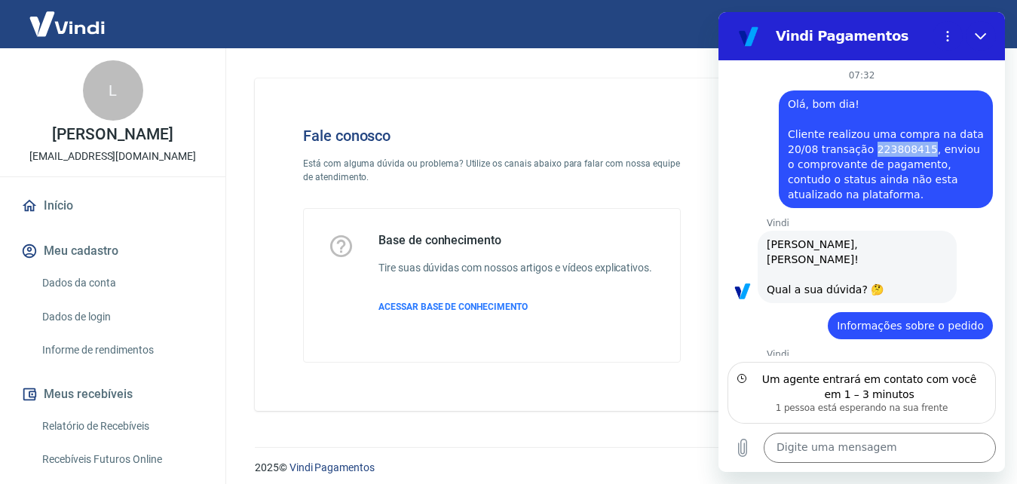
click at [899, 130] on span "Olá, bom dia! Cliente realizou uma compra na data 20/08 transação 223808415, en…" at bounding box center [887, 149] width 199 height 102
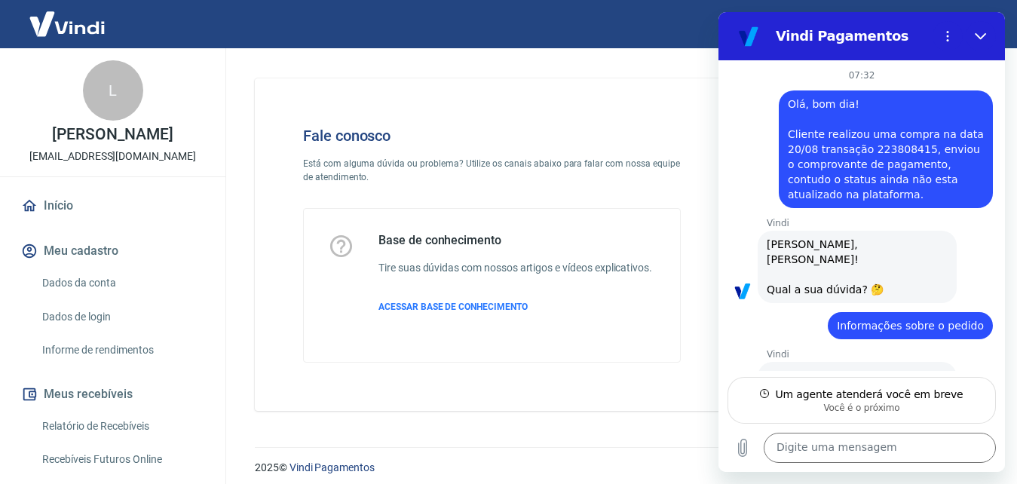
drag, startPoint x: 775, startPoint y: 102, endPoint x: 785, endPoint y: 108, distance: 10.5
click at [779, 105] on div "diz: Olá, bom dia! Cliente realizou uma compra na data 20/08 transação 22380841…" at bounding box center [855, 144] width 274 height 127
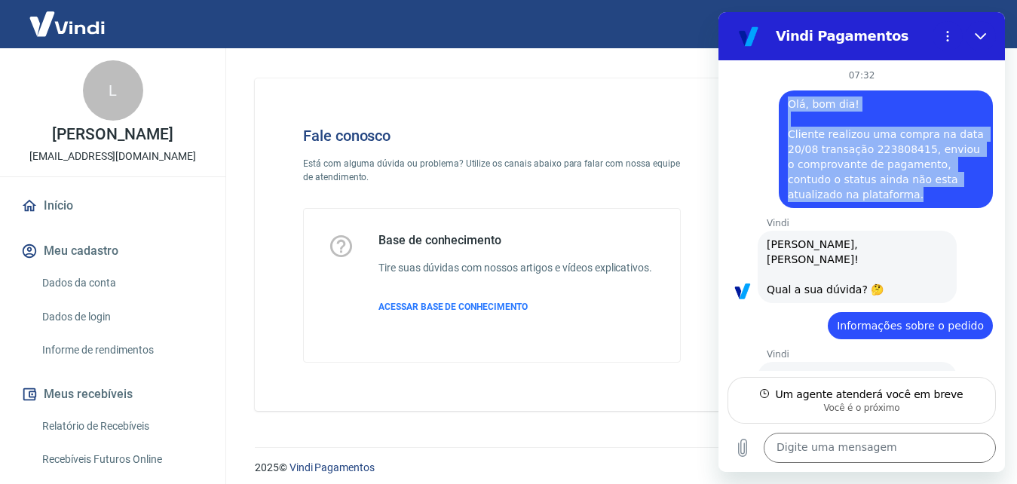
drag, startPoint x: 785, startPoint y: 106, endPoint x: 880, endPoint y: 185, distance: 124.1
click at [880, 185] on div "diz: Olá, bom dia! Cliente realizou uma compra na data 20/08 transação 22380841…" at bounding box center [885, 149] width 214 height 118
copy span "Olá, bom dia! Cliente realizou uma compra na data 20/08 transação 223808415, en…"
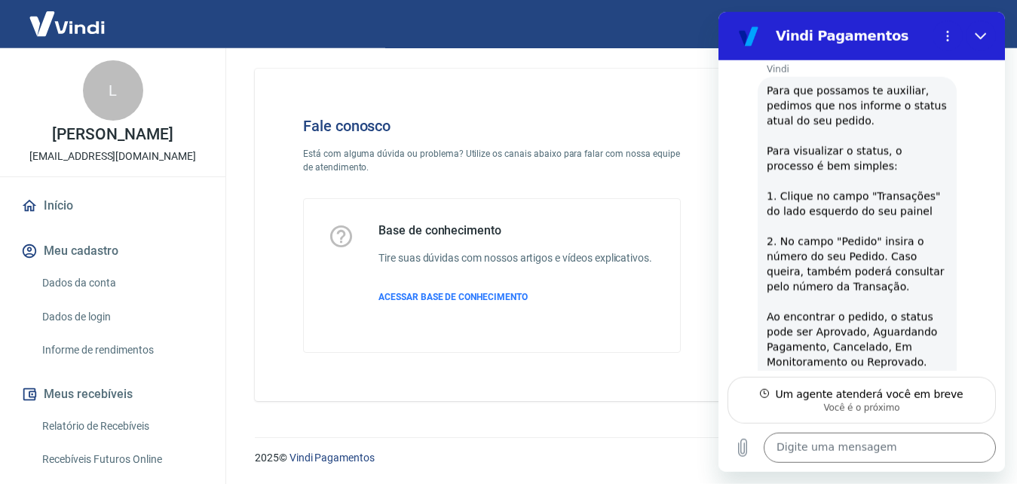
scroll to position [26, 0]
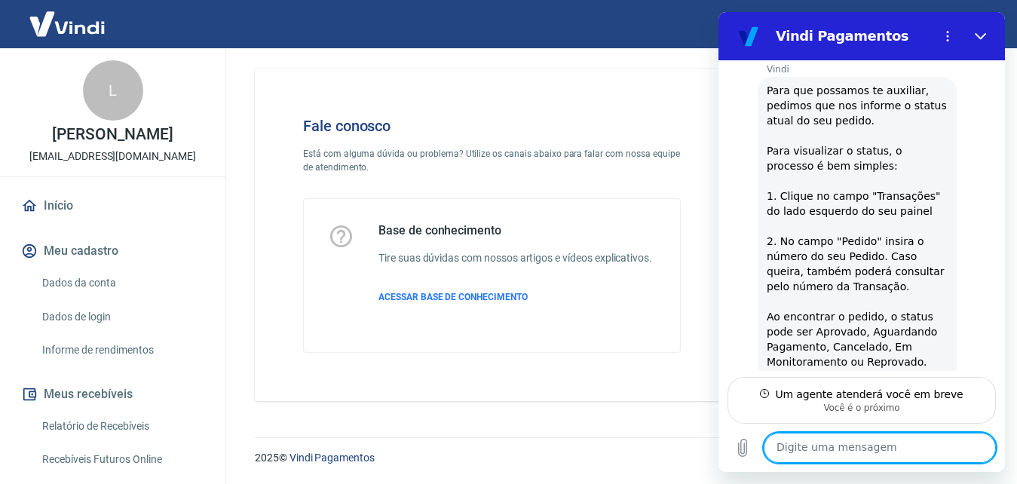
click at [817, 436] on textarea at bounding box center [879, 448] width 232 height 30
paste textarea "Olá, bom dia! Cliente realizou uma compra na data 20/08 transação 223808415, en…"
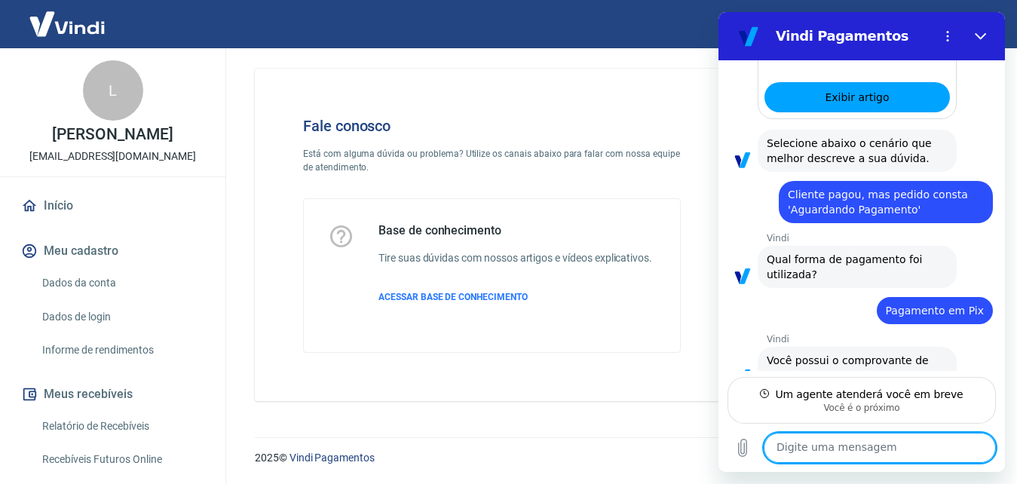
scroll to position [1140, 0]
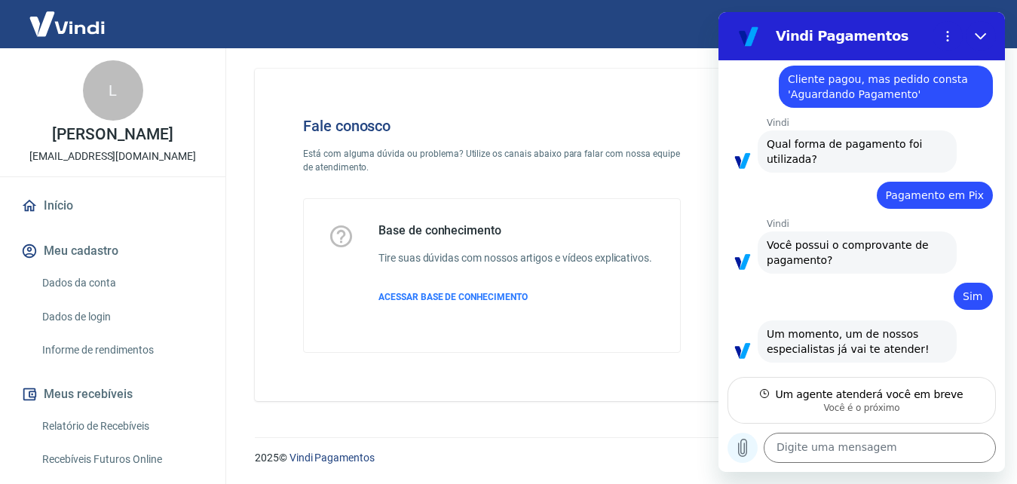
click at [745, 445] on icon "Carregar arquivo" at bounding box center [743, 447] width 8 height 17
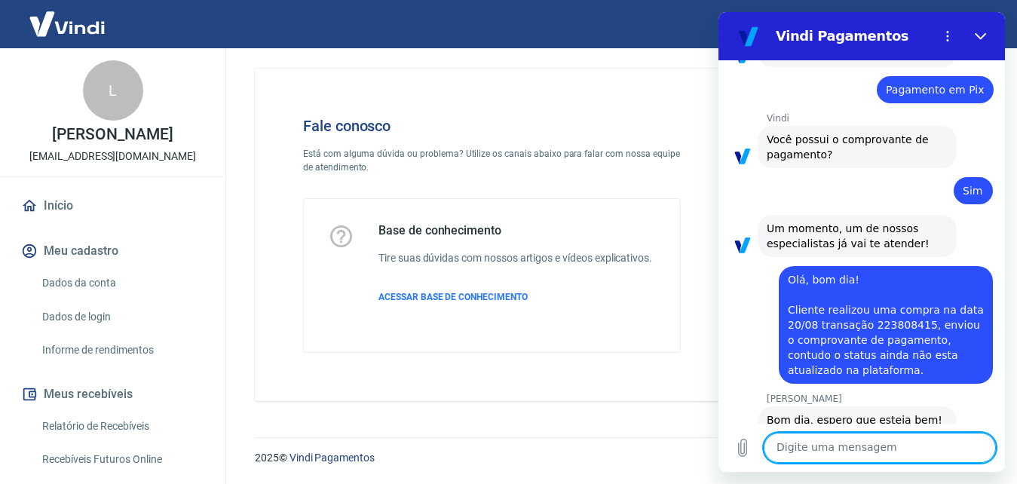
scroll to position [1244, 0]
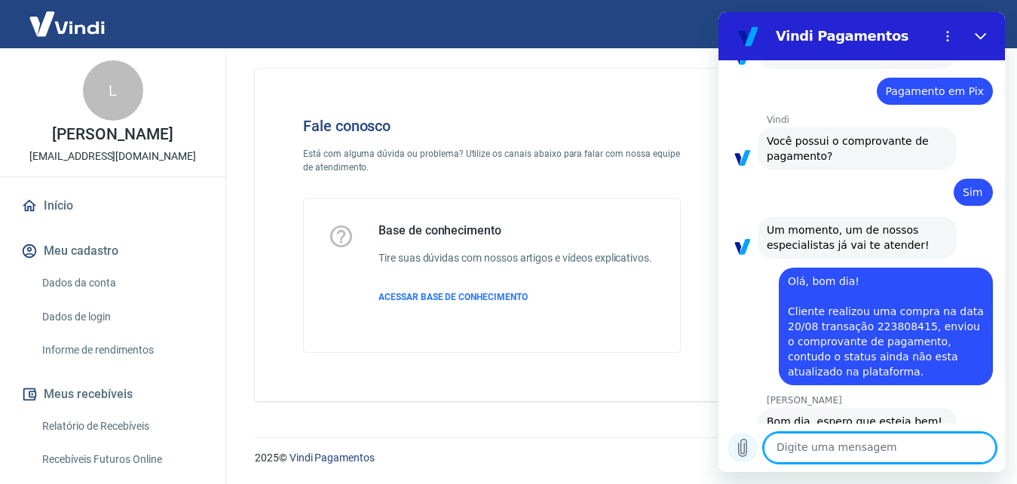
click at [739, 451] on icon "Carregar arquivo" at bounding box center [743, 447] width 8 height 17
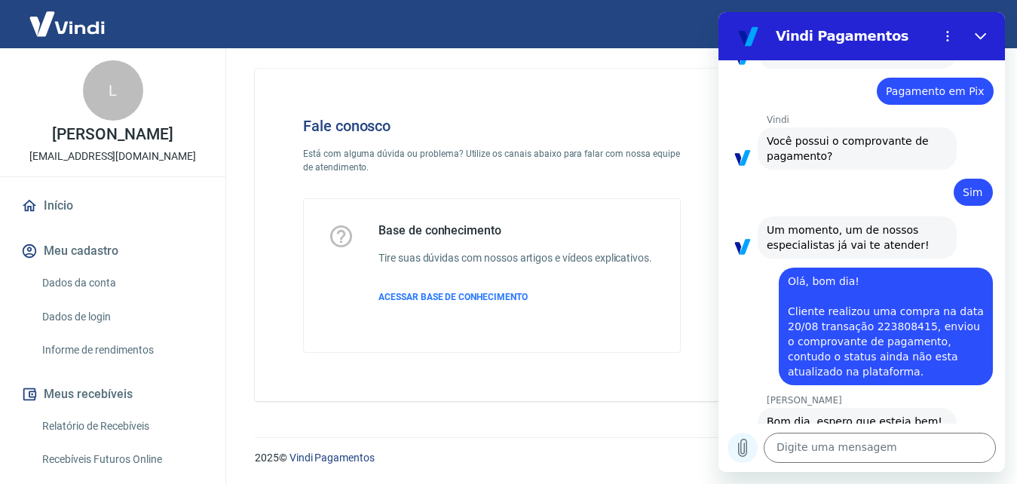
scroll to position [1255, 0]
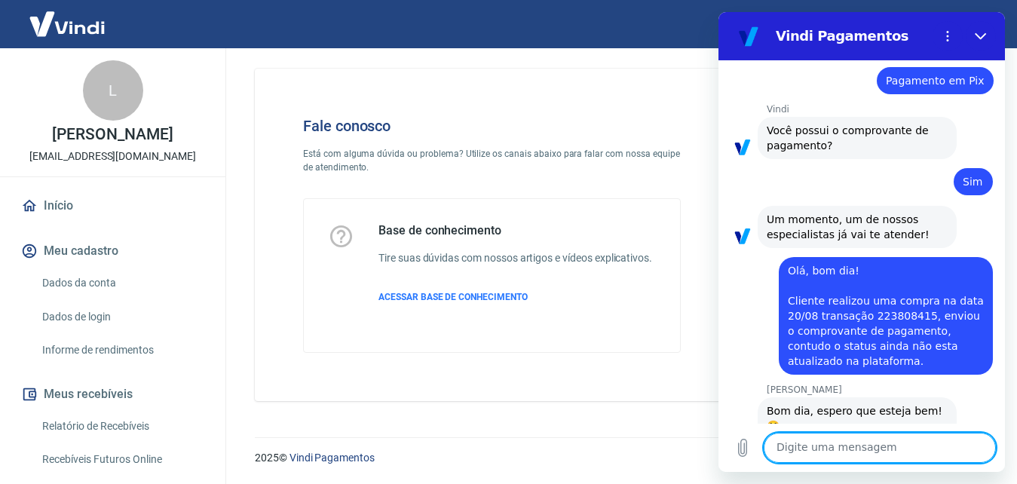
click at [899, 448] on textarea at bounding box center [879, 448] width 232 height 30
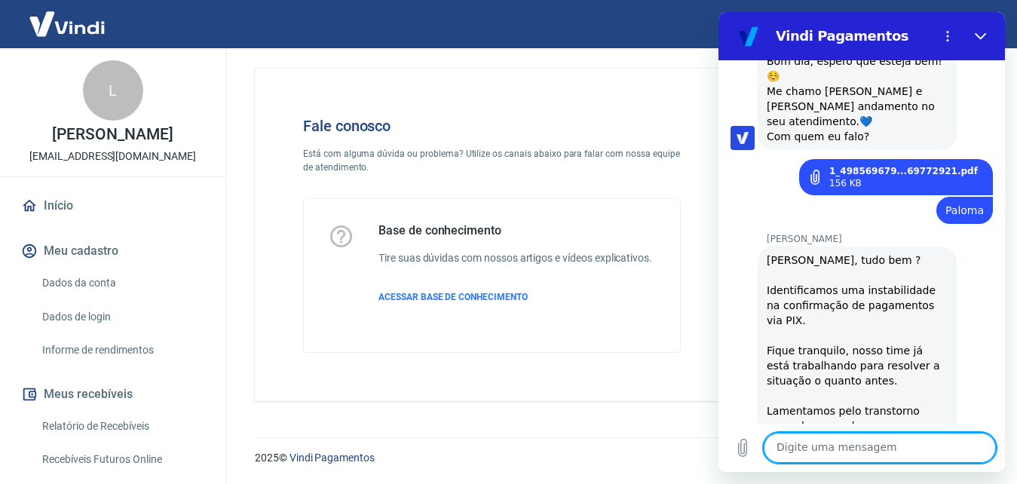
scroll to position [1607, 0]
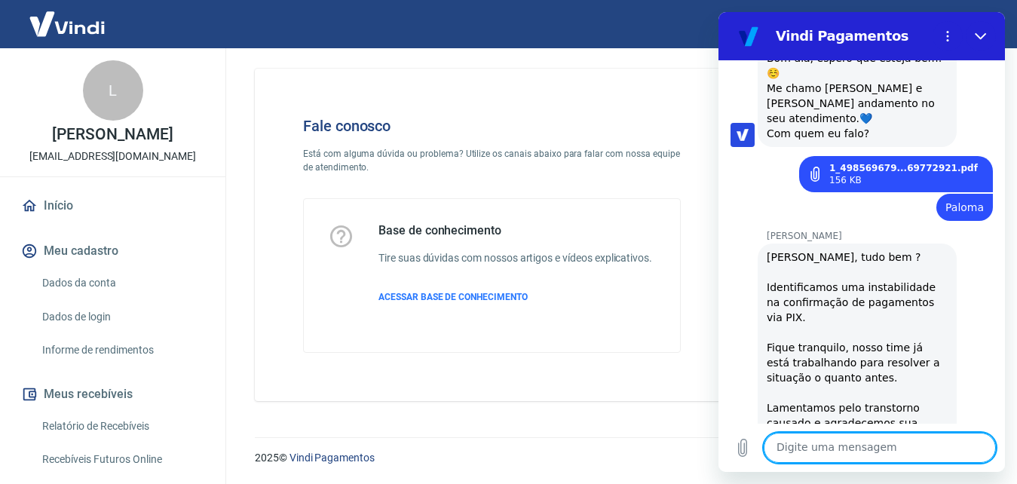
click at [882, 456] on textarea at bounding box center [879, 448] width 232 height 30
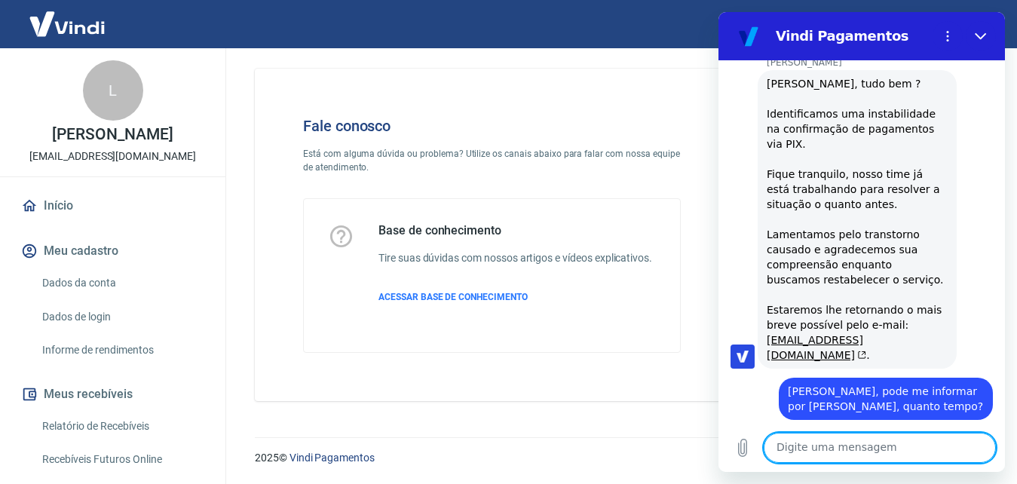
scroll to position [1784, 0]
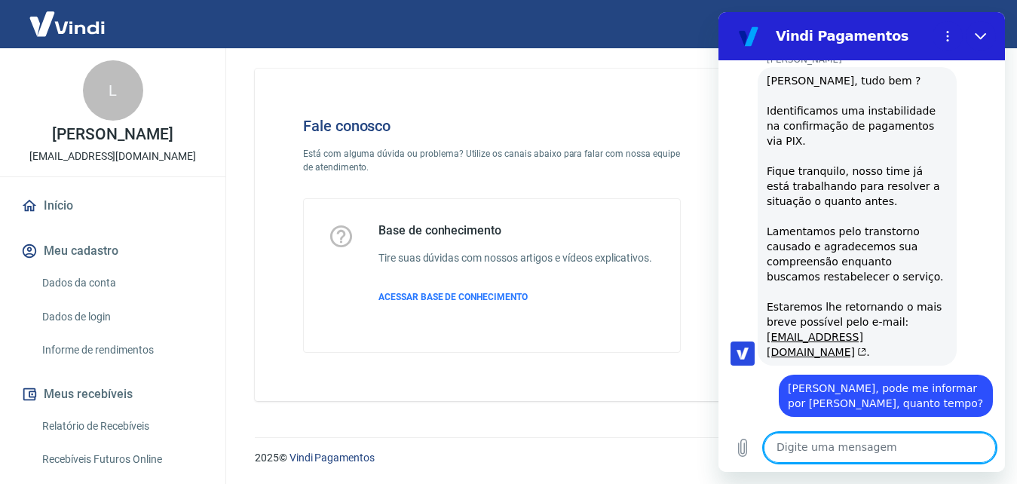
click at [852, 453] on textarea at bounding box center [879, 448] width 232 height 30
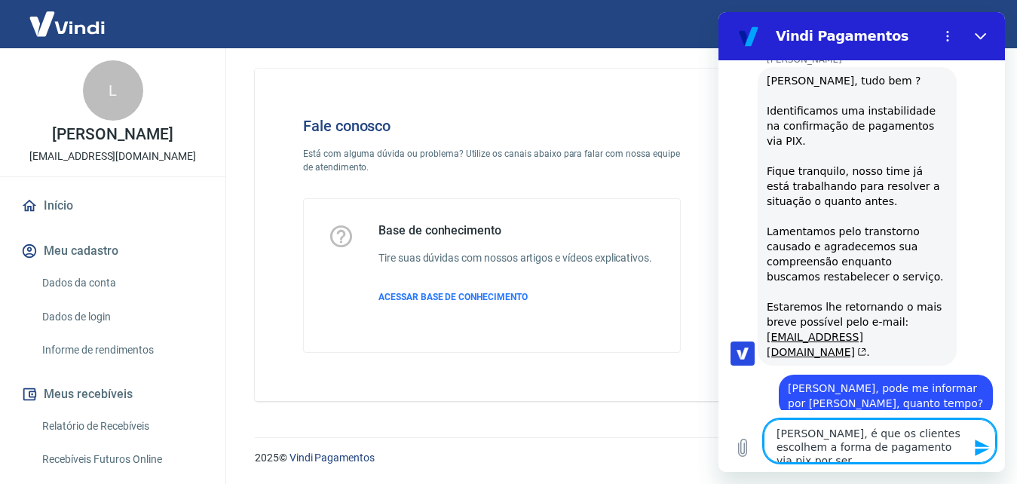
scroll to position [1797, 0]
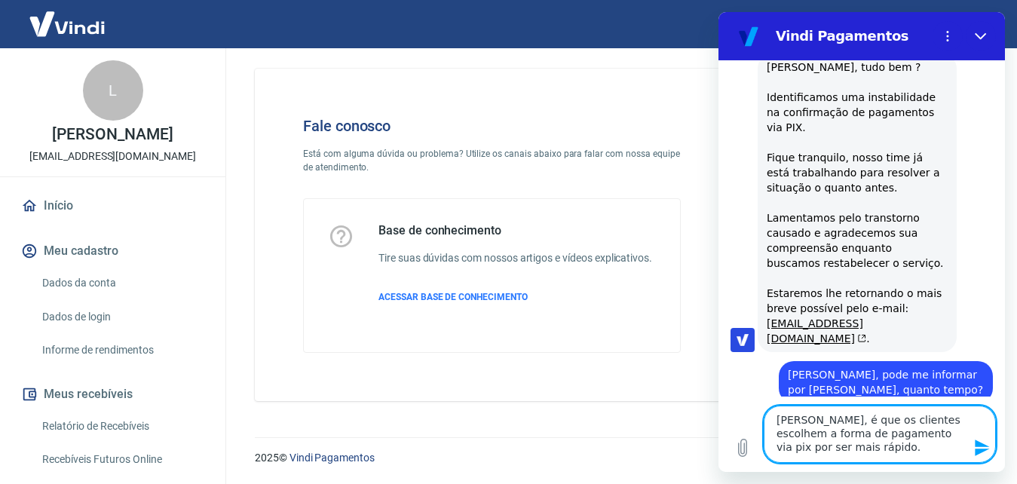
click at [955, 444] on textarea "[PERSON_NAME], é que os clientes escolhem a forma de pagamento via pix por ser …" at bounding box center [879, 433] width 232 height 57
click at [953, 443] on textarea "[PERSON_NAME], é que os clientes escolhem a forma de pagamento via pix por ser …" at bounding box center [879, 433] width 232 height 57
click at [954, 432] on textarea "[PERSON_NAME], é que os clientes escolhem a forma de pagamento via pix por ser …" at bounding box center [879, 433] width 232 height 57
click at [910, 454] on textarea "[PERSON_NAME], é que os clientes escolhem a forma de pagamento via pix por ter …" at bounding box center [879, 433] width 232 height 57
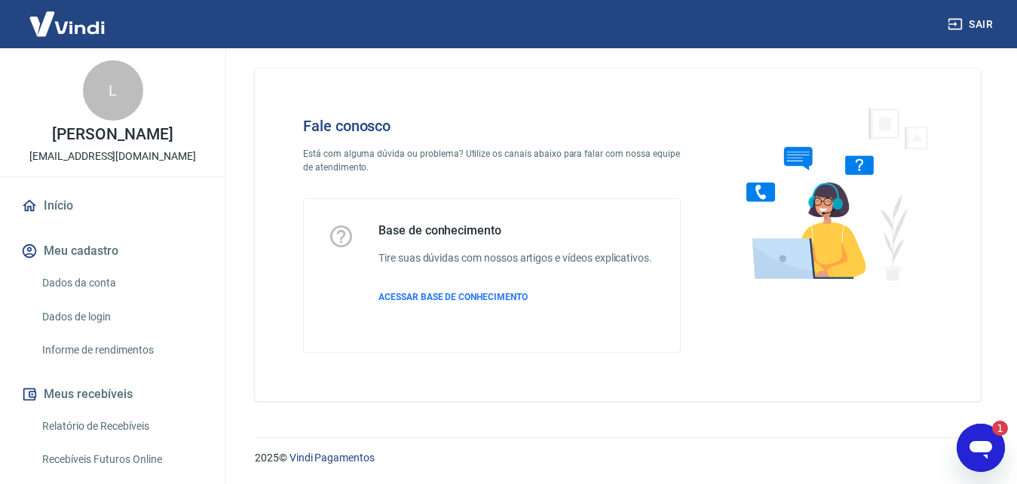
scroll to position [0, 0]
